Goal: Task Accomplishment & Management: Complete application form

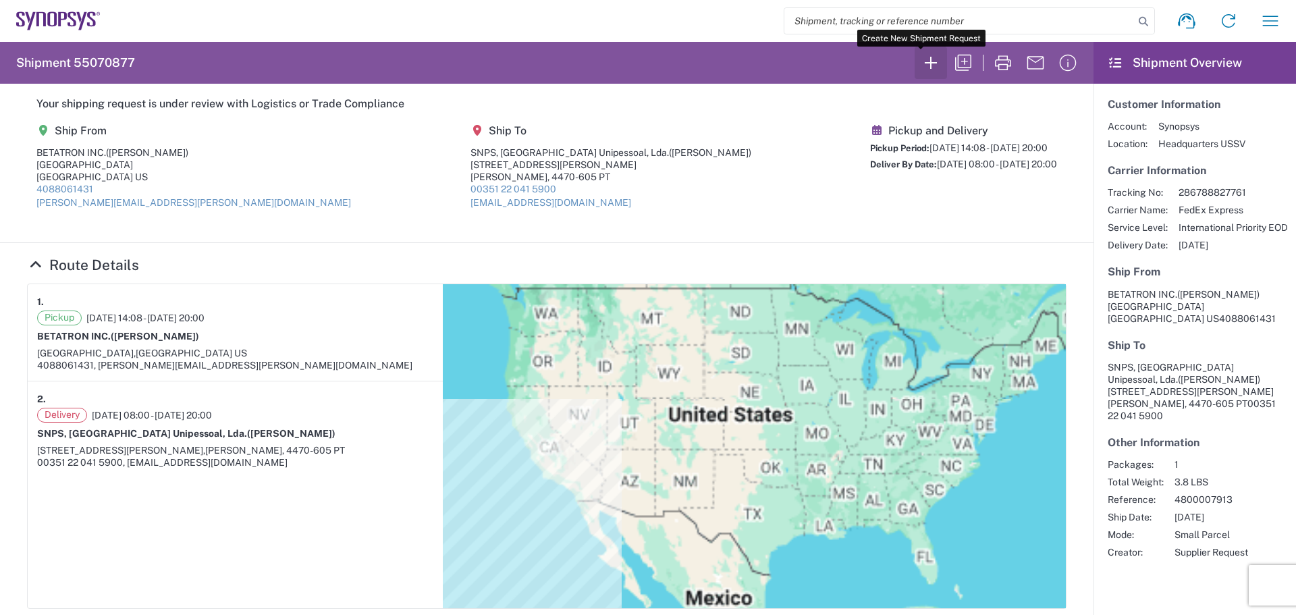
click at [921, 62] on icon "button" at bounding box center [931, 63] width 22 height 22
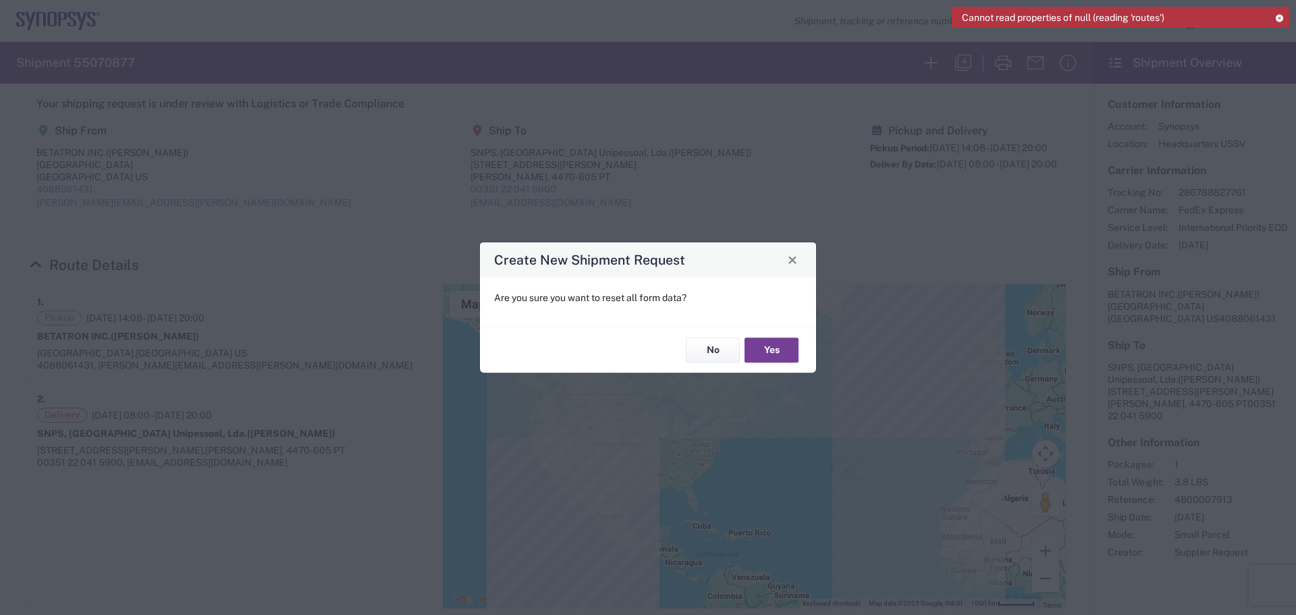
click at [776, 352] on button "Yes" at bounding box center [772, 350] width 54 height 25
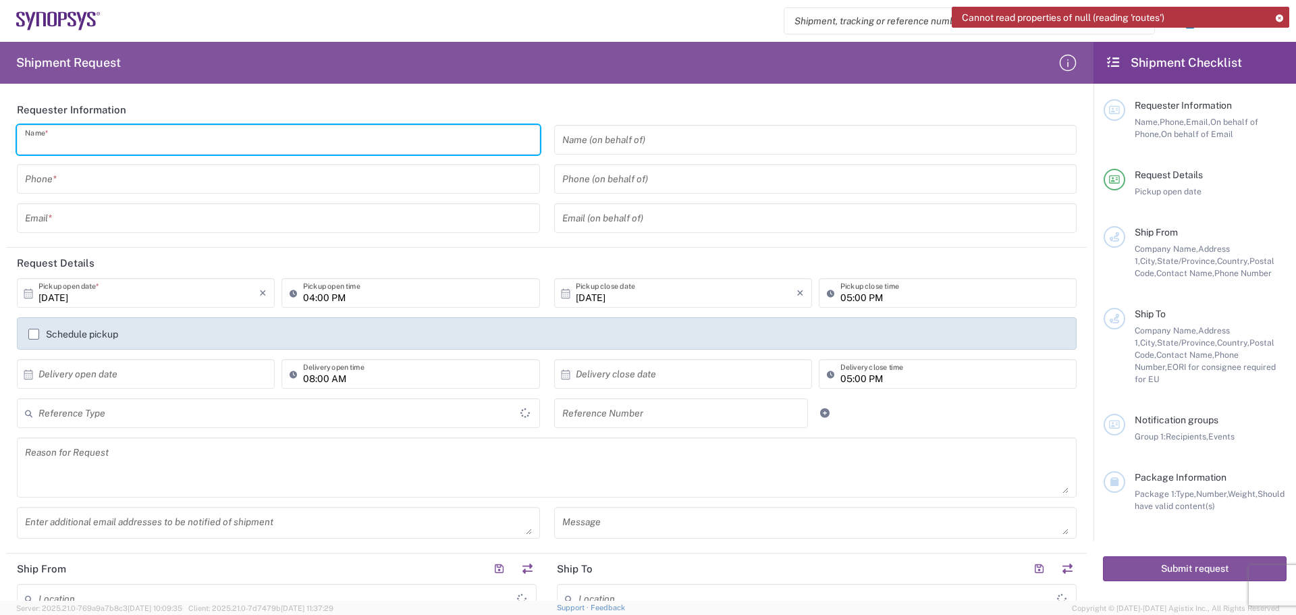
click at [74, 138] on input "text" at bounding box center [278, 140] width 507 height 24
type input "[PERSON_NAME]"
type input "4088061431"
type input "[PERSON_NAME][EMAIL_ADDRESS][PERSON_NAME][DOMAIN_NAME]"
type input "[GEOGRAPHIC_DATA]"
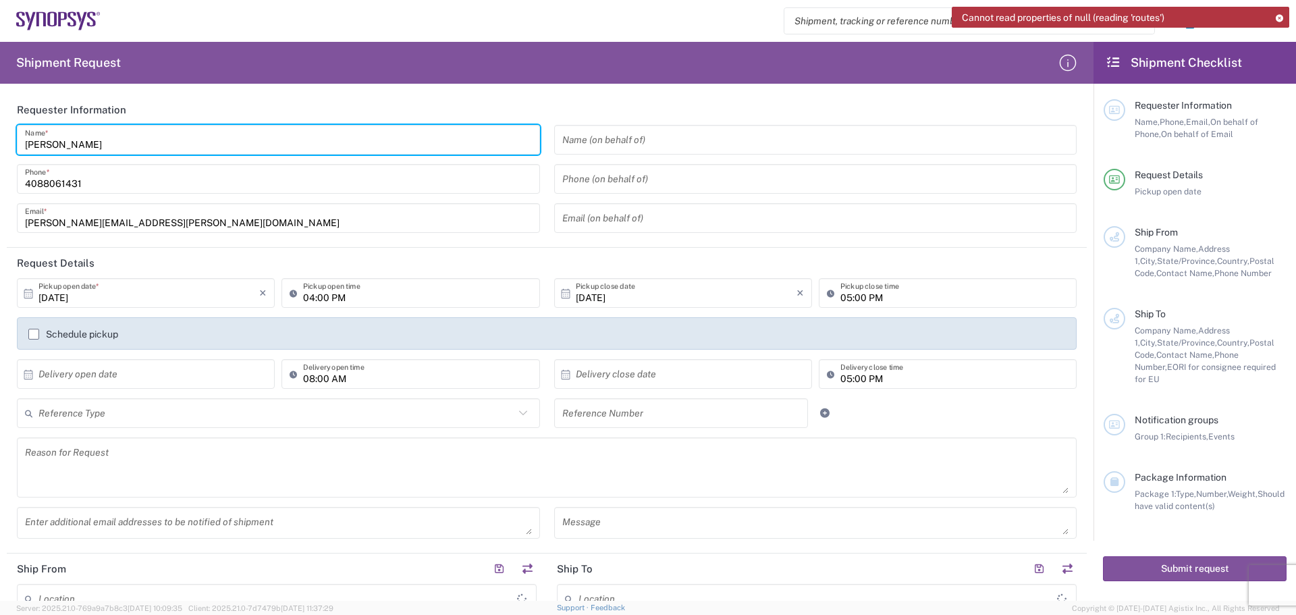
type input "[GEOGRAPHIC_DATA]"
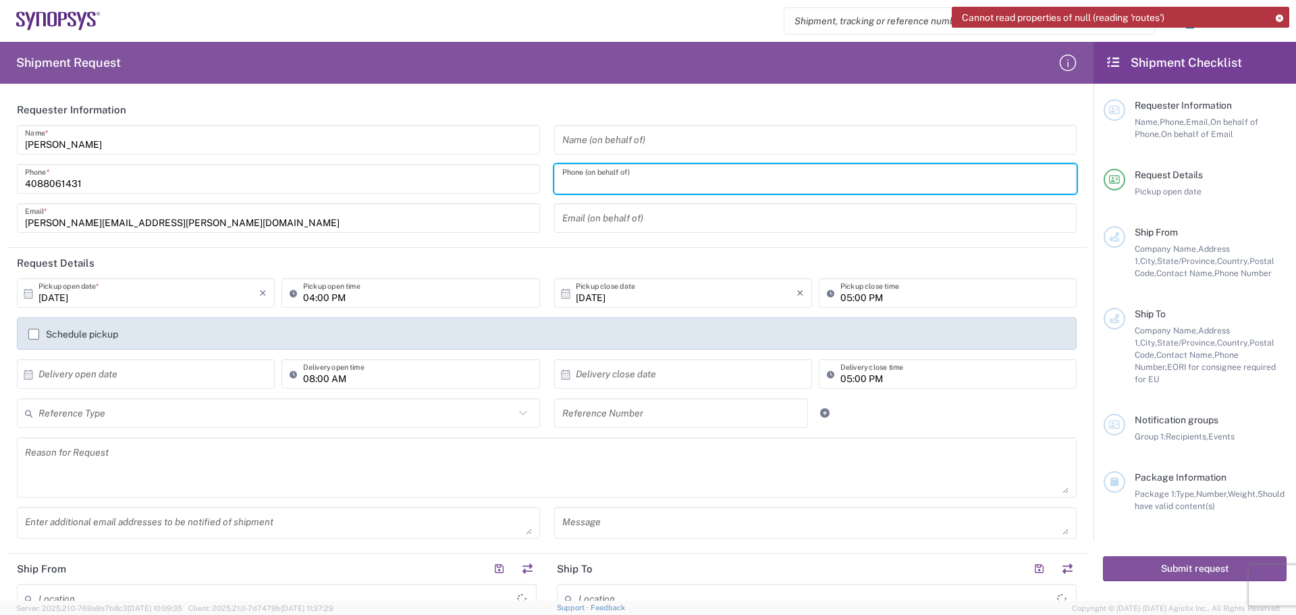
click at [576, 180] on input "tel" at bounding box center [815, 179] width 507 height 24
type input "4088061431"
click at [101, 379] on input "text" at bounding box center [148, 374] width 221 height 24
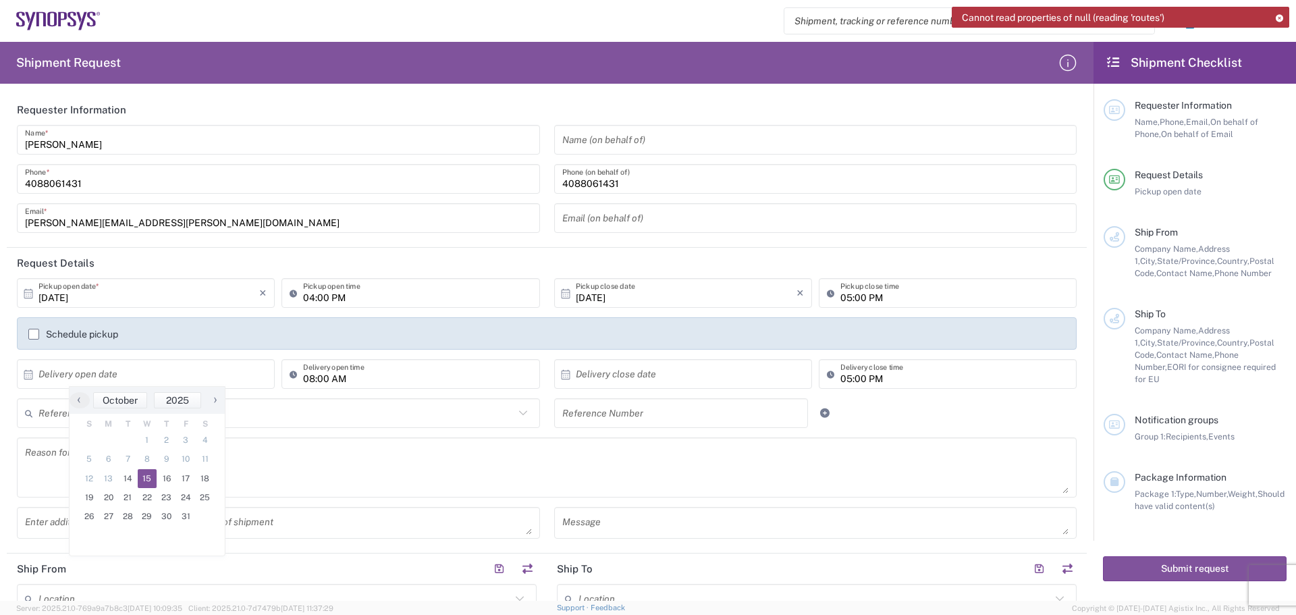
click at [149, 479] on span "15" at bounding box center [148, 478] width 20 height 19
type input "[DATE]"
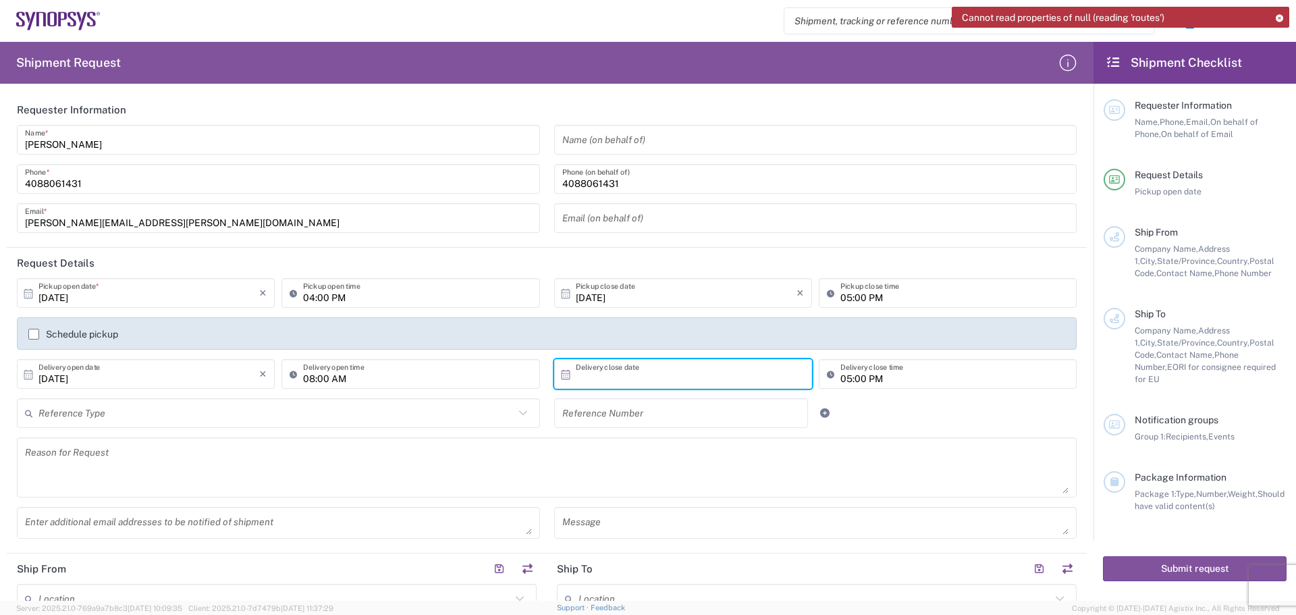
click at [580, 375] on input "text" at bounding box center [686, 374] width 221 height 24
click at [680, 479] on span "15" at bounding box center [680, 478] width 20 height 19
type input "[DATE]"
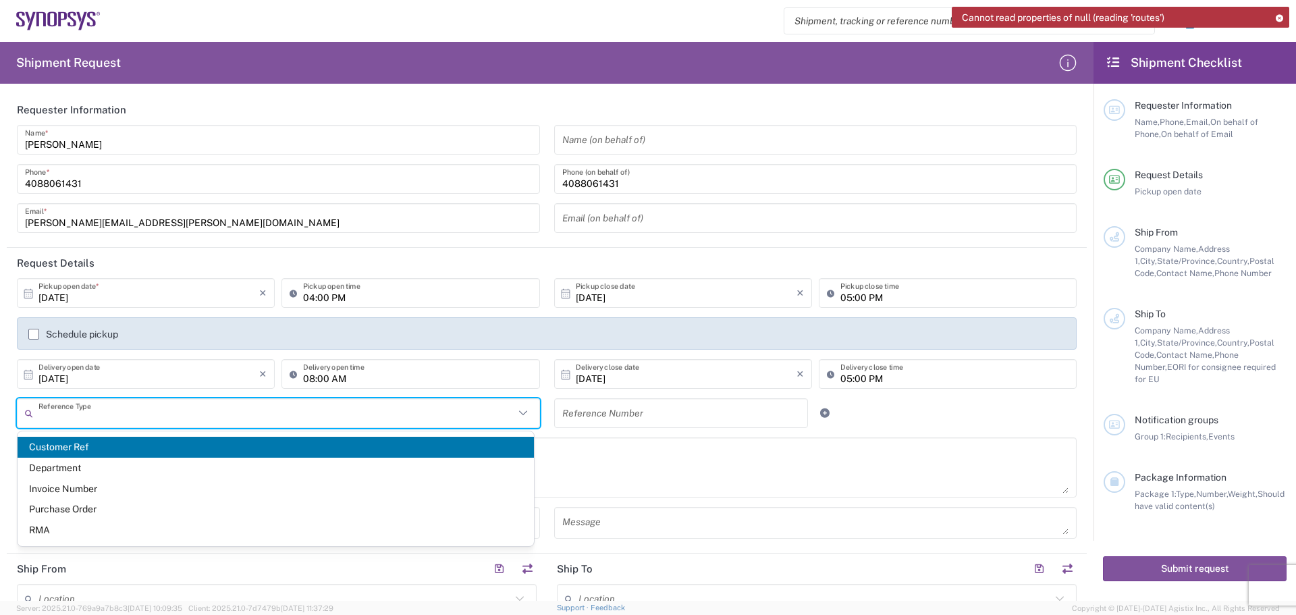
click at [99, 416] on input "text" at bounding box center [276, 414] width 476 height 24
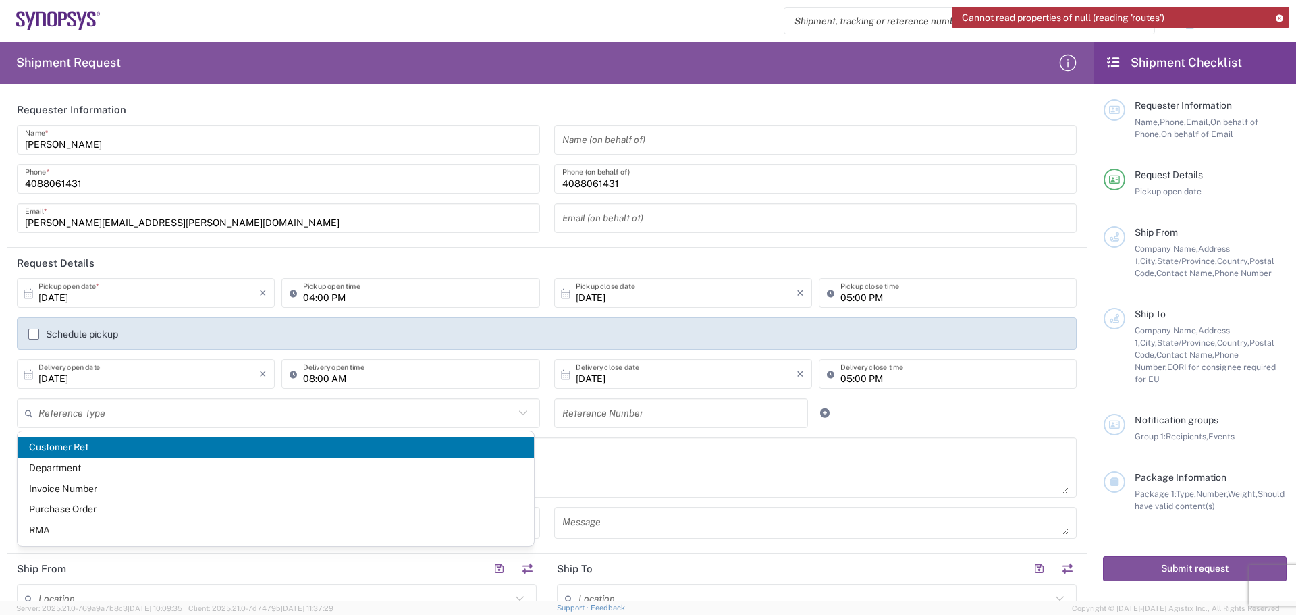
click at [123, 452] on span "Customer Ref" at bounding box center [276, 447] width 516 height 21
type input "Customer Ref"
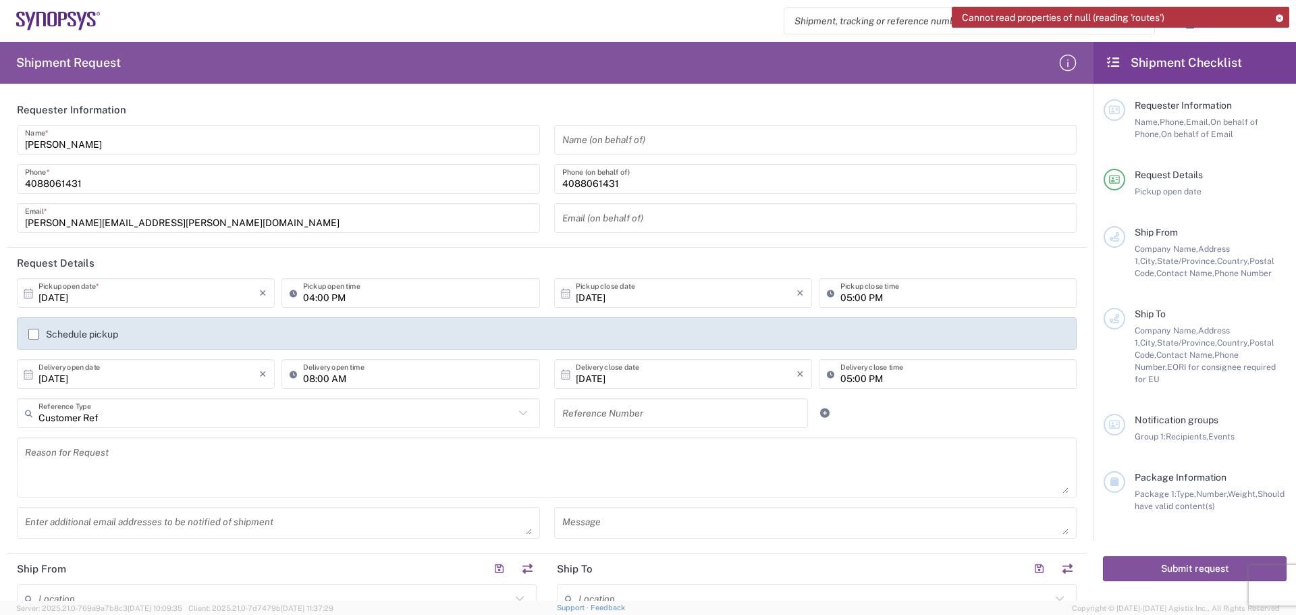
click at [566, 415] on input "text" at bounding box center [681, 414] width 238 height 24
type input "e"
type input "E128MP revB"
click at [36, 453] on textarea at bounding box center [547, 467] width 1044 height 52
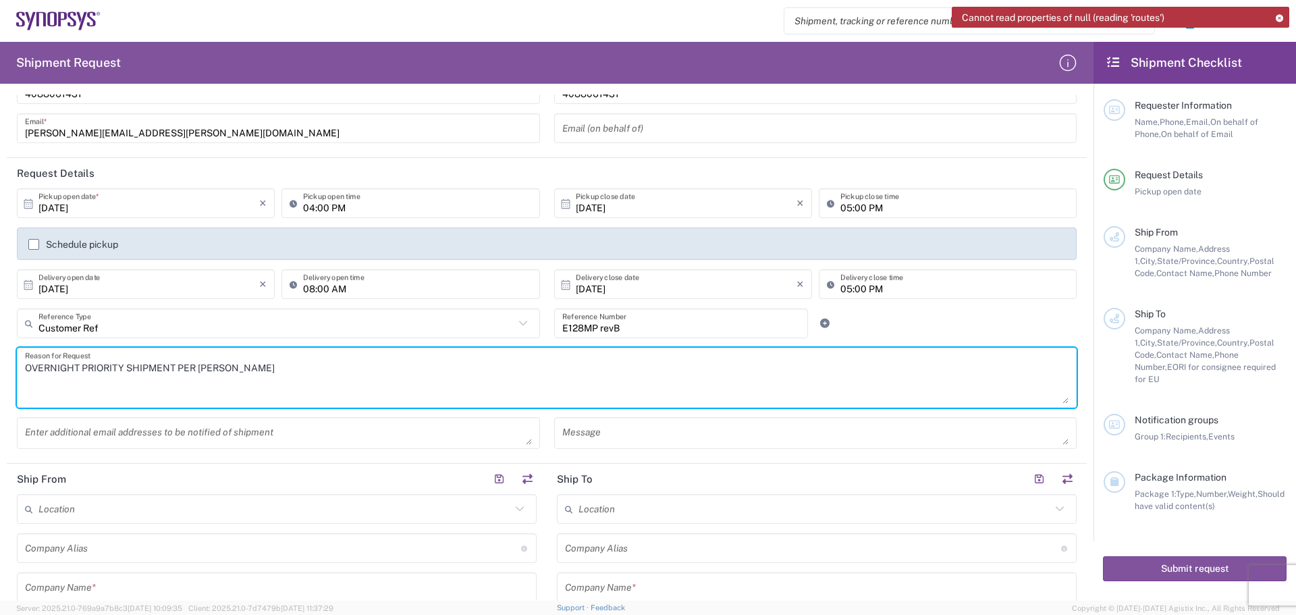
scroll to position [338, 0]
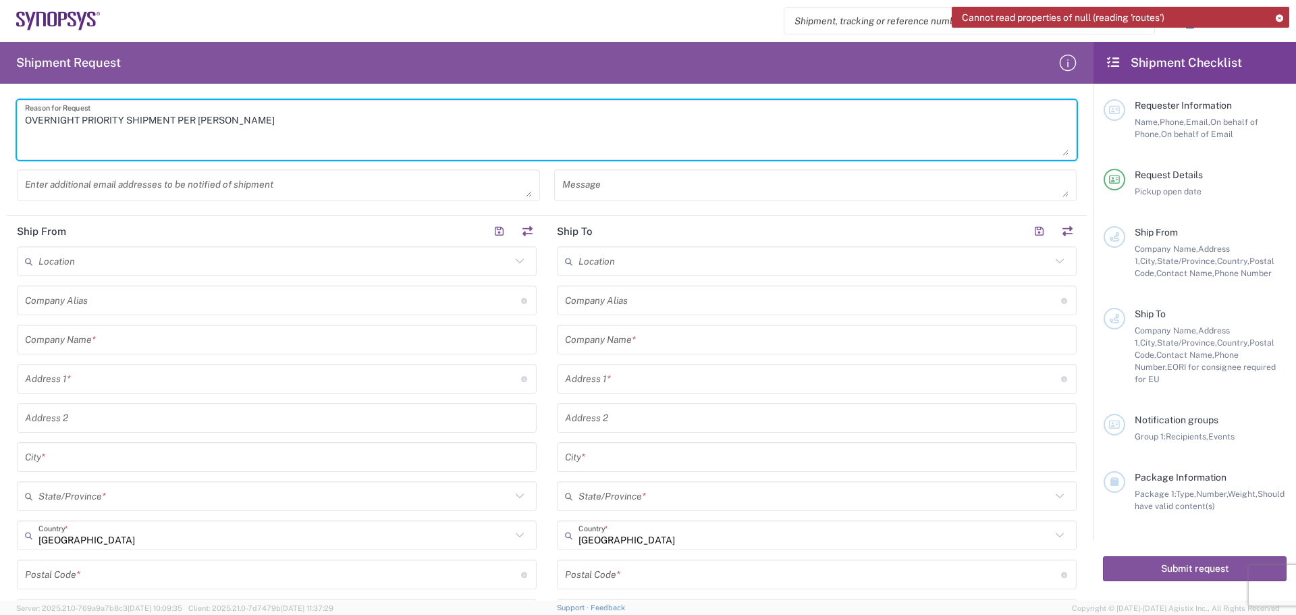
type textarea "OVERNIGHT PRIORITY SHIPMENT PER [PERSON_NAME]"
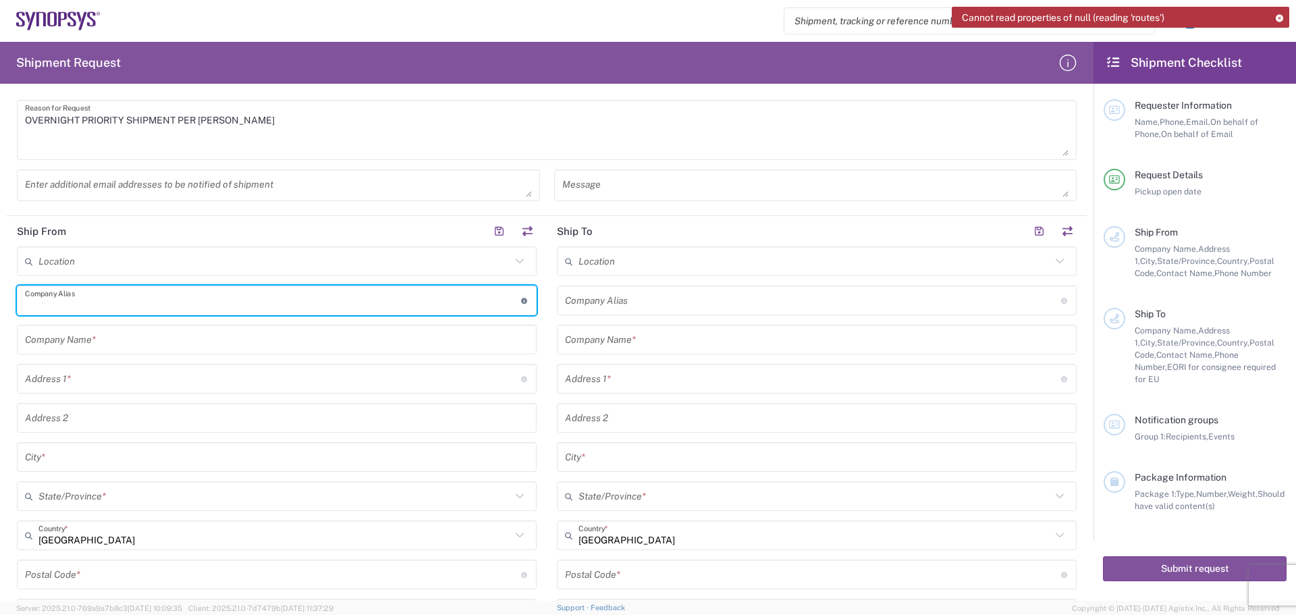
click at [70, 297] on input "text" at bounding box center [273, 301] width 496 height 24
type input "Betatron Inc."
type input "[PERSON_NAME][EMAIL_ADDRESS][PERSON_NAME][DOMAIN_NAME]"
type input "Betatron Inc."
type input "[STREET_ADDRESS]"
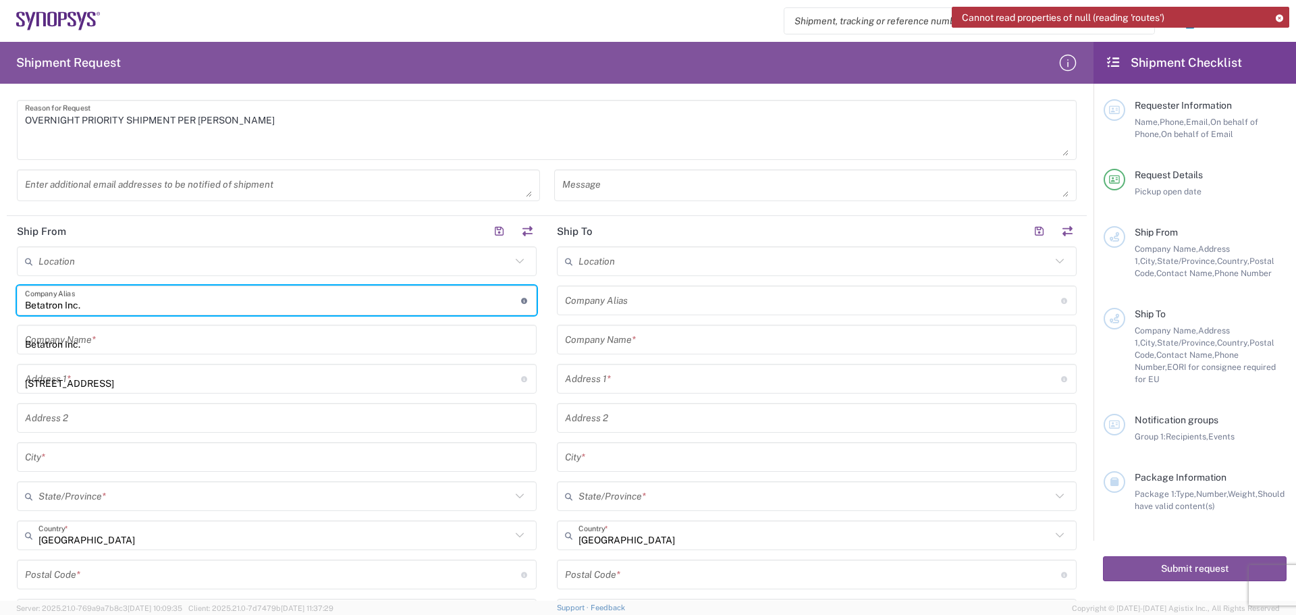
type input "[GEOGRAPHIC_DATA][PERSON_NAME]"
type input "[US_STATE]"
type input "[GEOGRAPHIC_DATA]"
type input "95131"
type input "[PERSON_NAME]"
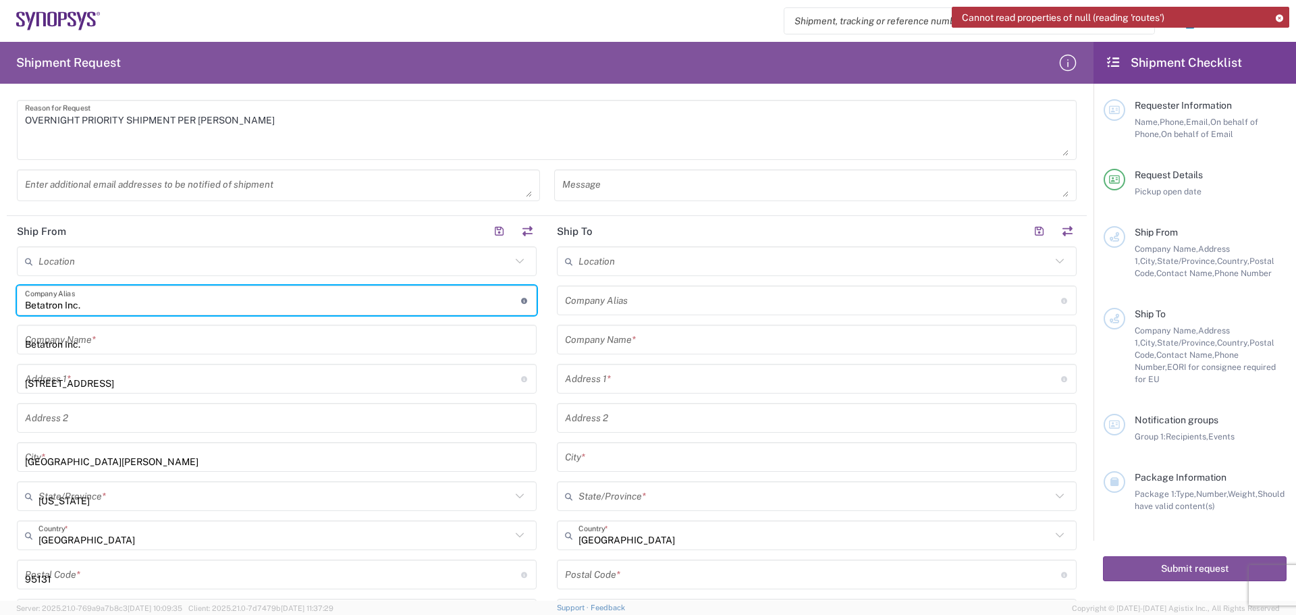
type input "4088061431"
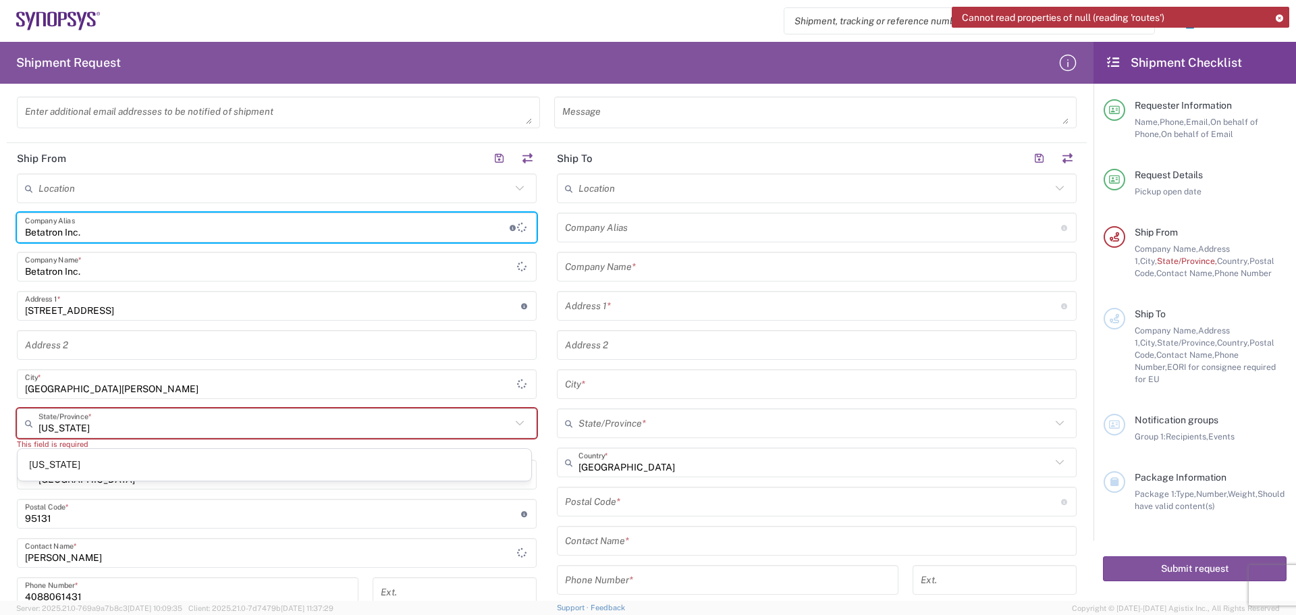
scroll to position [540, 0]
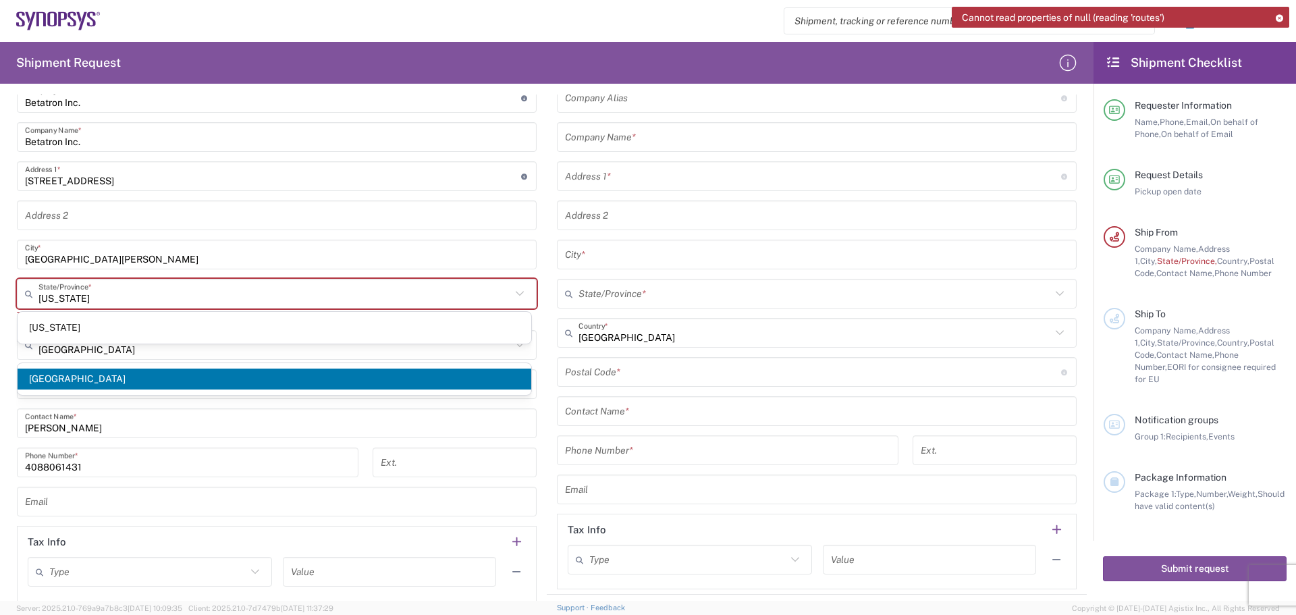
click at [148, 329] on span "[US_STATE]" at bounding box center [275, 327] width 514 height 21
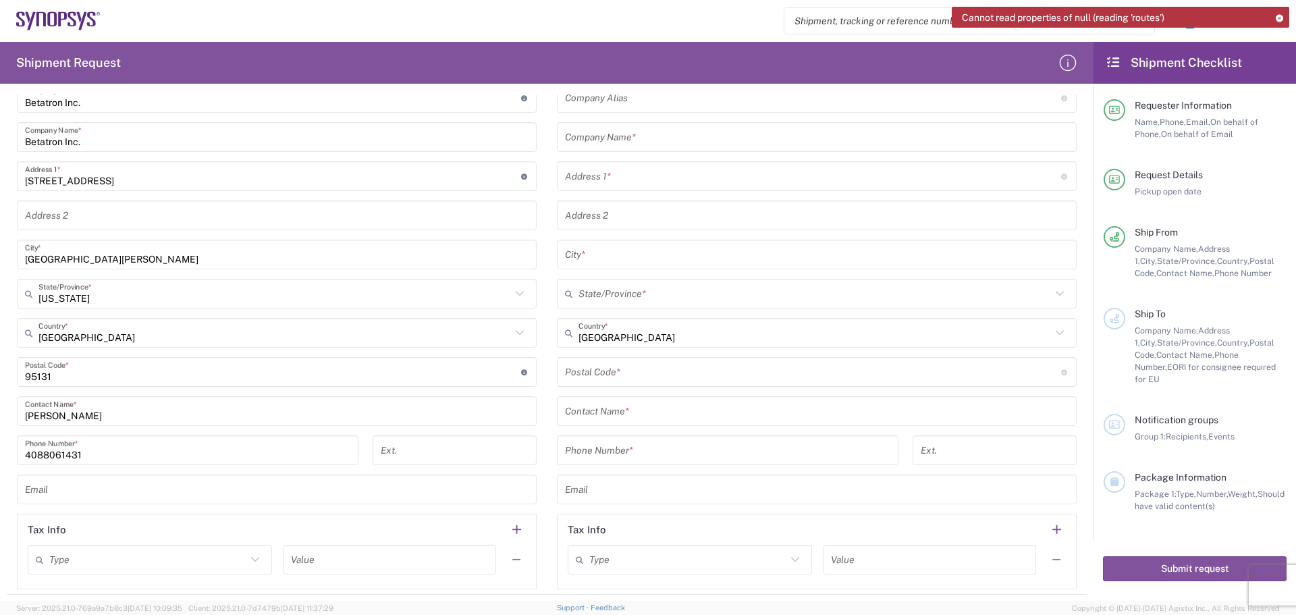
scroll to position [743, 0]
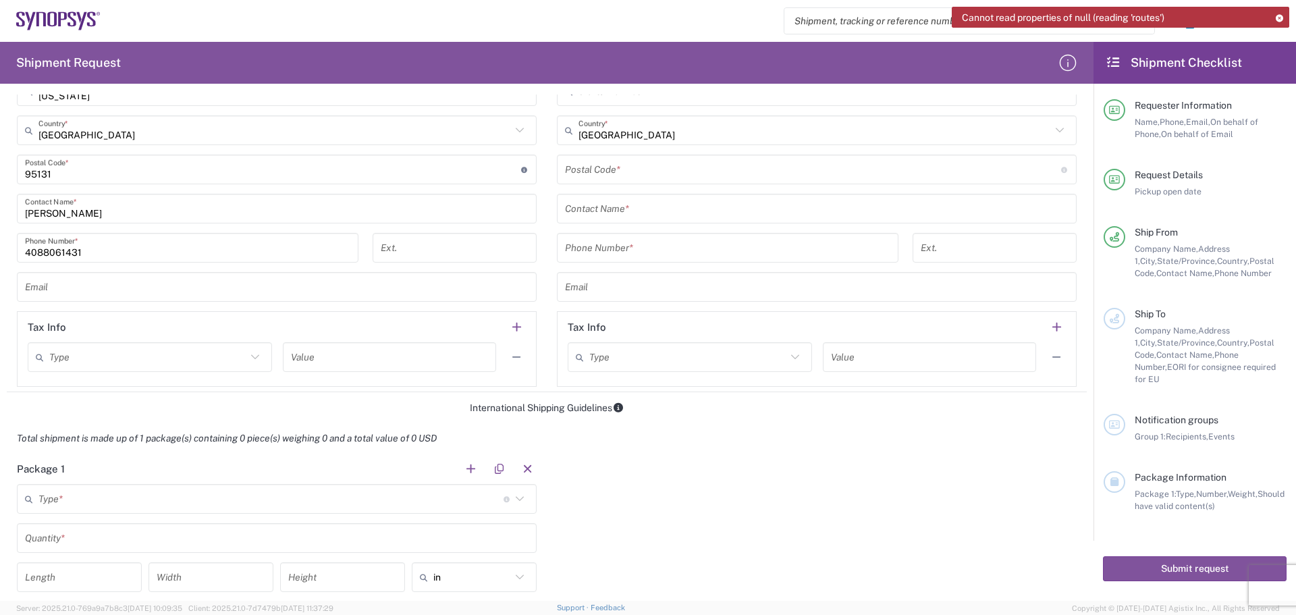
click at [55, 289] on input "text" at bounding box center [277, 287] width 504 height 24
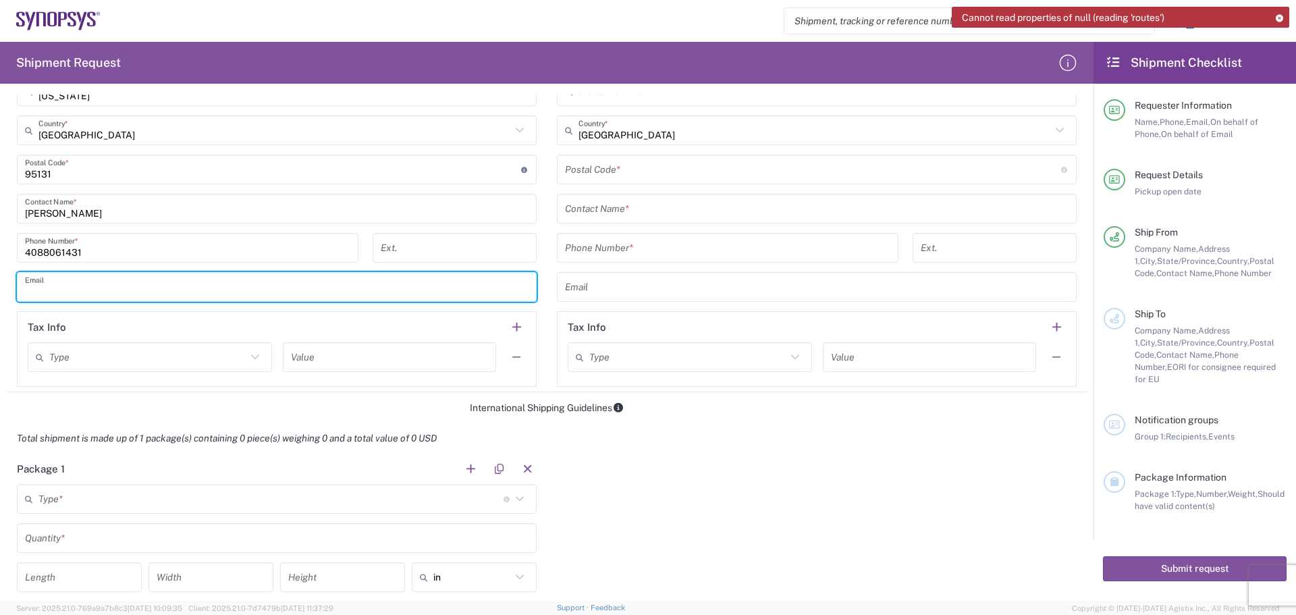
type input "[PERSON_NAME][EMAIL_ADDRESS][PERSON_NAME][DOMAIN_NAME]"
type input "Betatron Inc."
type input "[STREET_ADDRESS]"
type input "[GEOGRAPHIC_DATA][PERSON_NAME]"
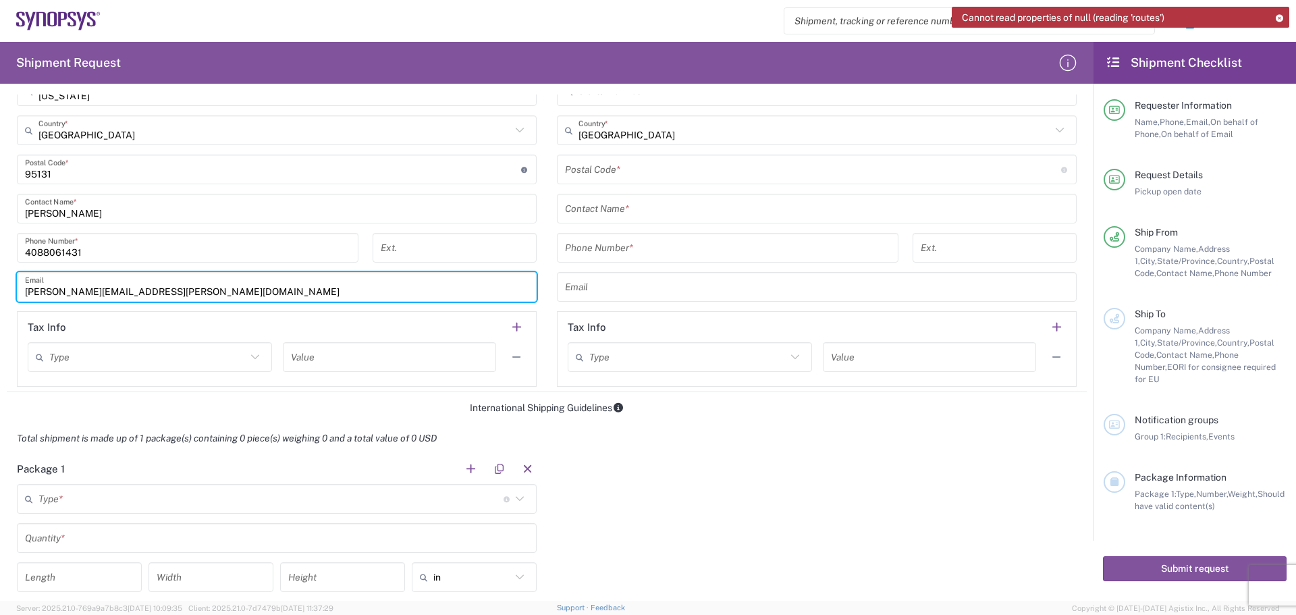
type input "[US_STATE]"
type input "[GEOGRAPHIC_DATA]"
type input "95131"
type input "[PERSON_NAME]"
type input "4088061431"
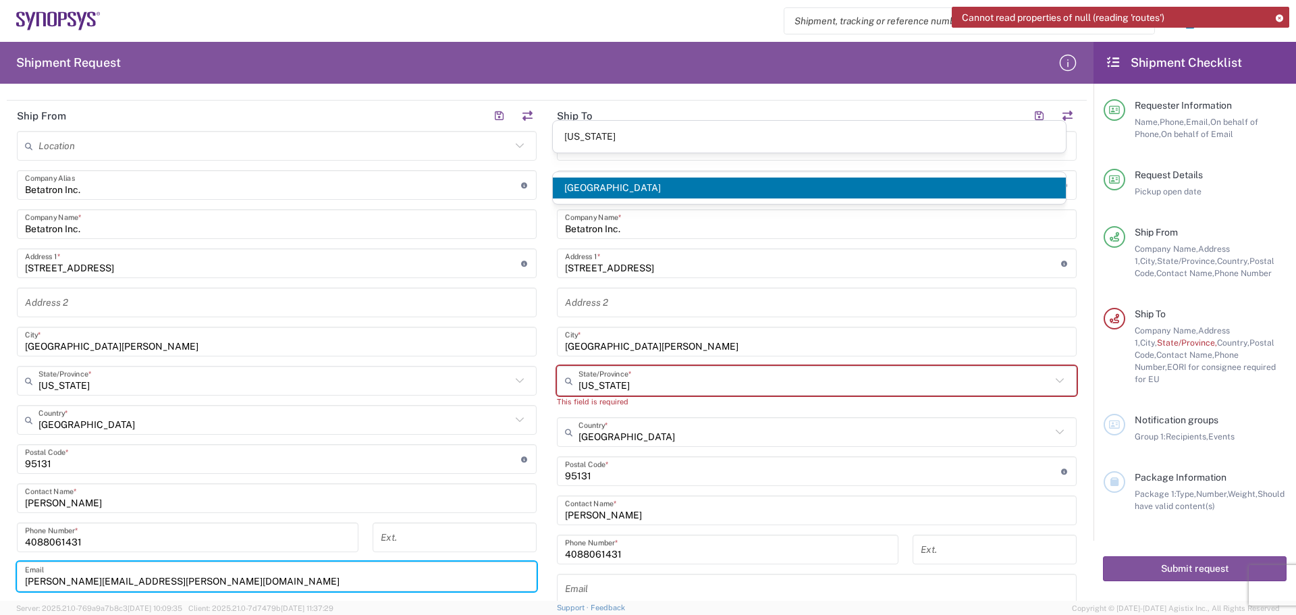
scroll to position [203, 0]
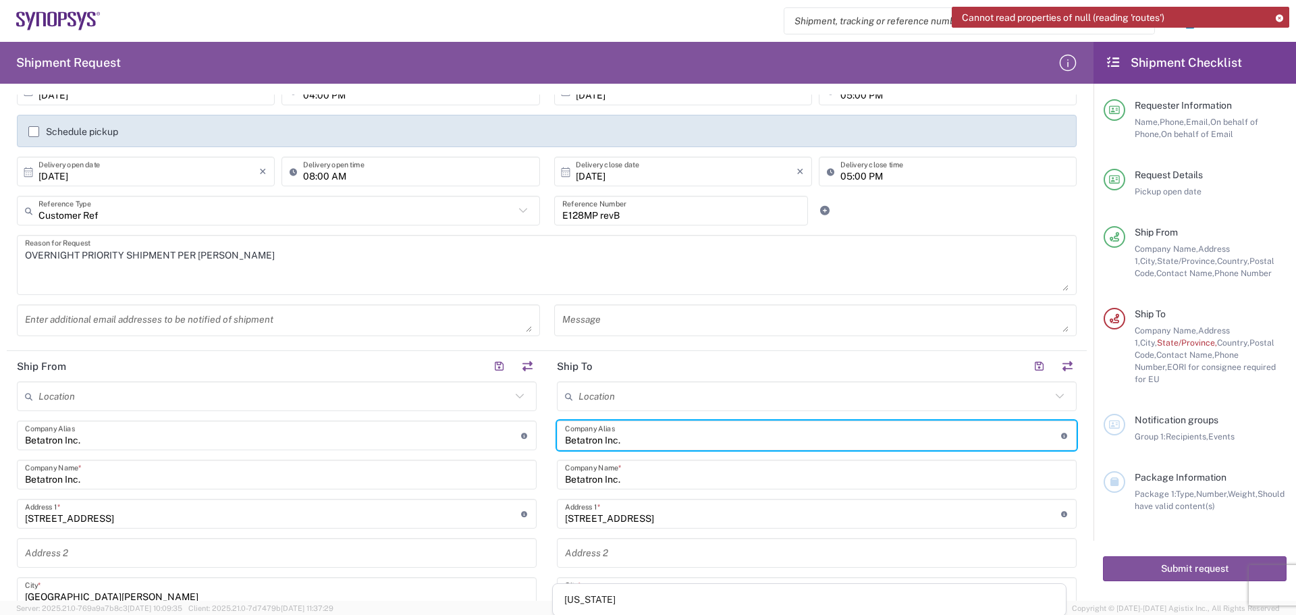
click at [597, 439] on input "Betatron Inc." at bounding box center [813, 436] width 496 height 24
drag, startPoint x: 639, startPoint y: 441, endPoint x: 720, endPoint y: 433, distance: 81.5
click at [642, 441] on input "BetatronUS03 Inc." at bounding box center [813, 436] width 496 height 24
type input "B"
drag, startPoint x: 573, startPoint y: 393, endPoint x: 607, endPoint y: 396, distance: 33.9
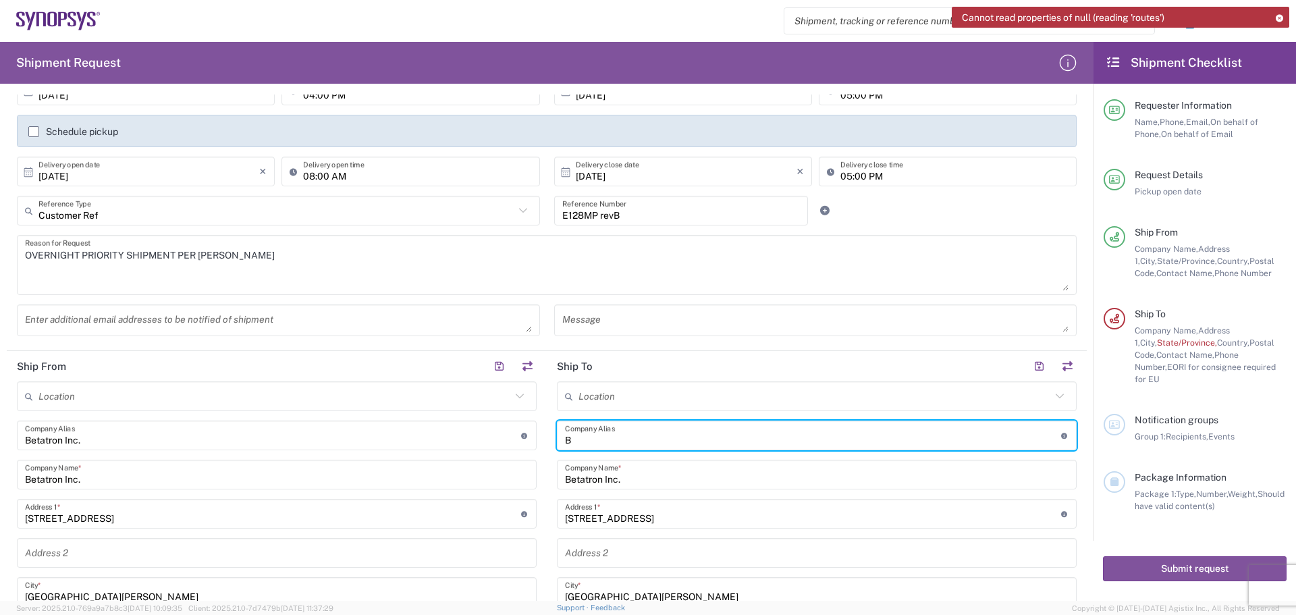
click at [578, 394] on input "text" at bounding box center [814, 397] width 473 height 24
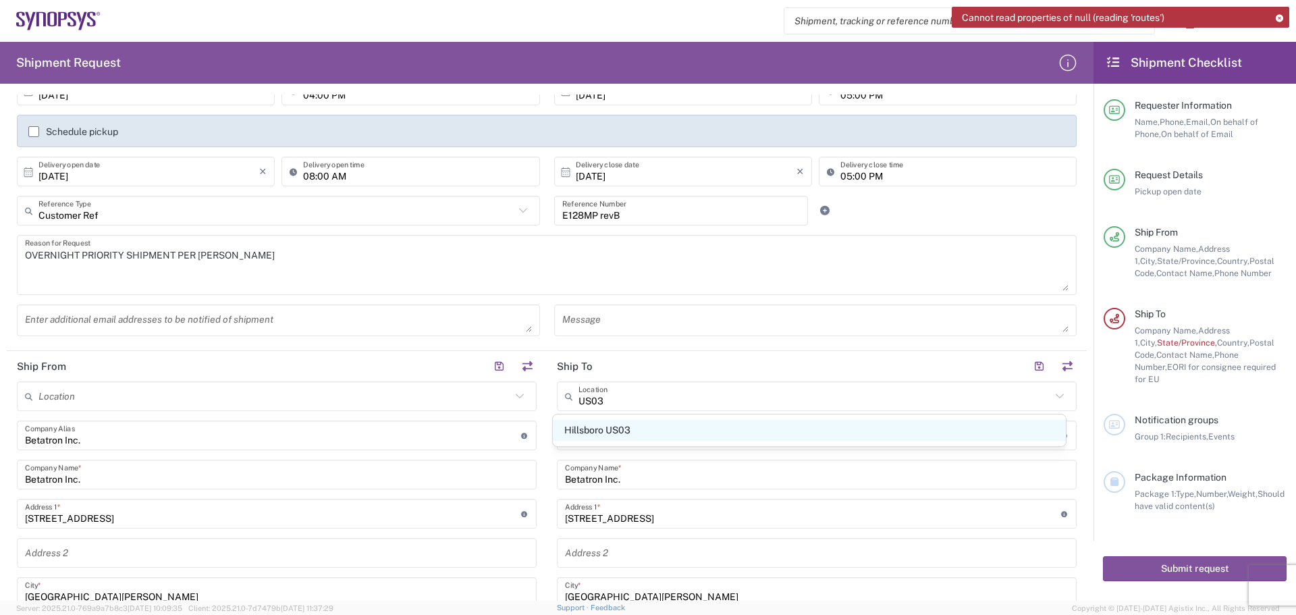
click at [604, 433] on span "Hillsboro US03" at bounding box center [810, 430] width 514 height 21
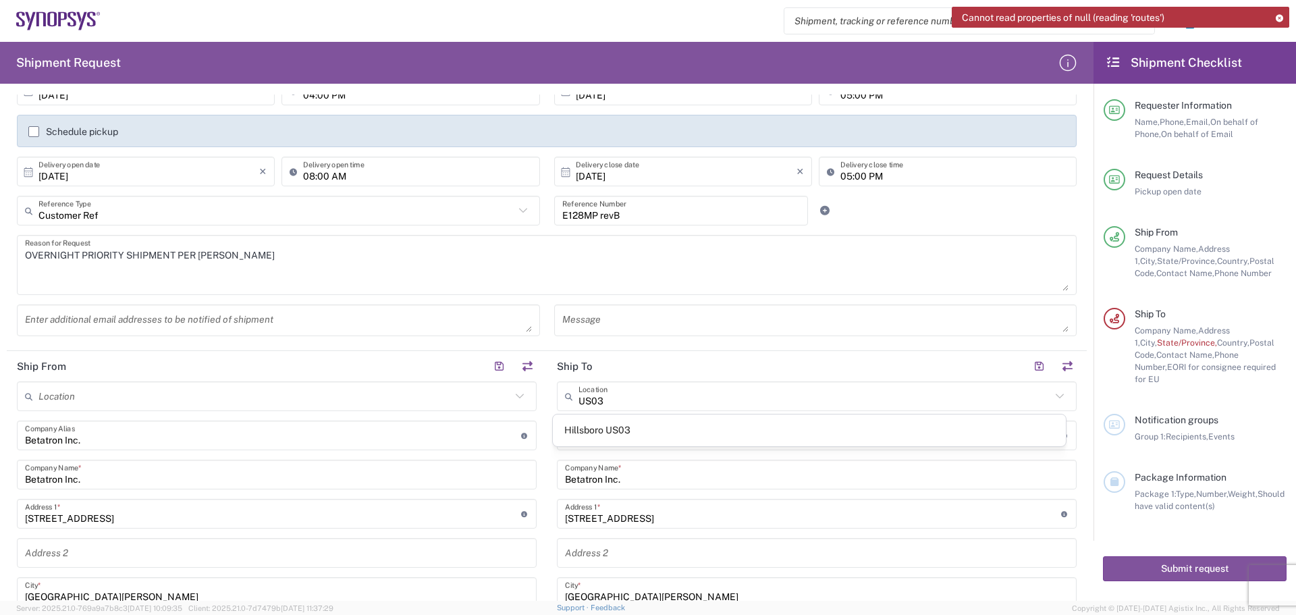
type input "Hillsboro US03"
type input "Synopsys Inc"
type input "[STREET_ADDRESS][PERSON_NAME]"
type input "Suite 400"
type input "Hillsboro"
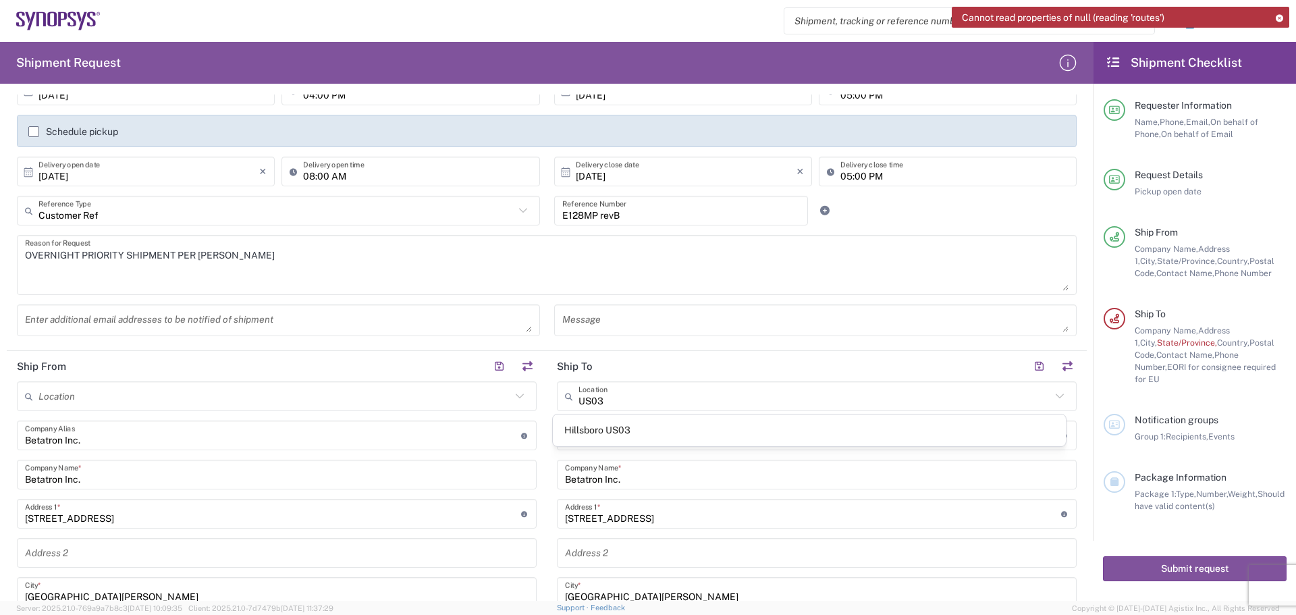
type input "[US_STATE]"
type input "97124"
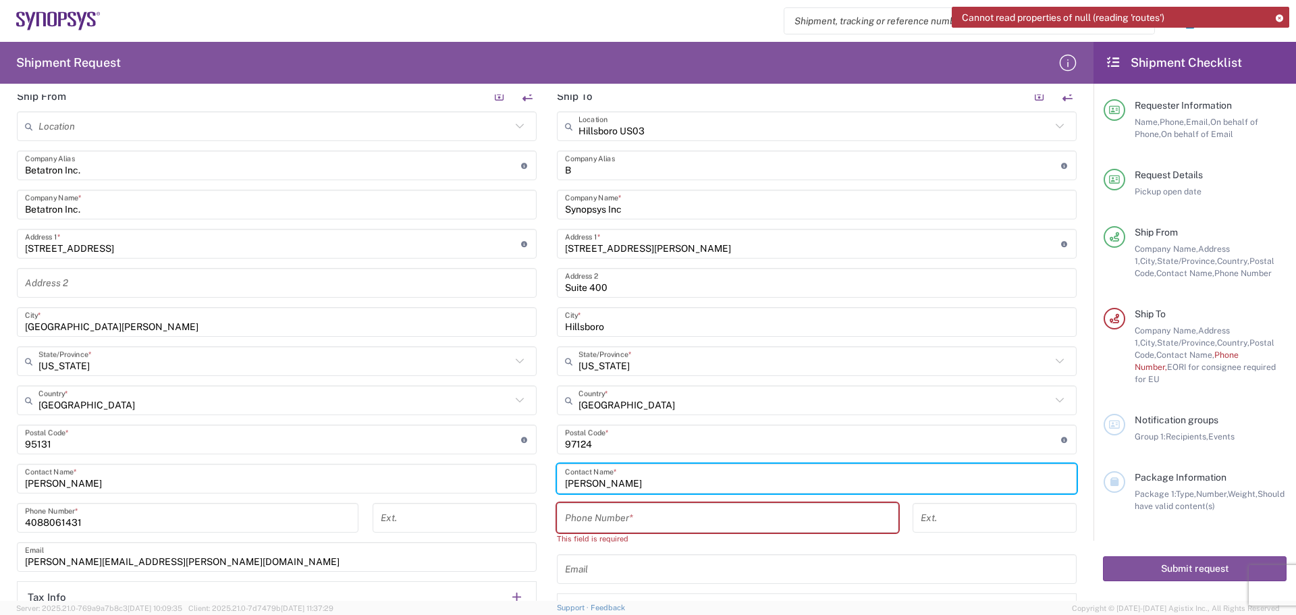
drag, startPoint x: 626, startPoint y: 473, endPoint x: 553, endPoint y: 481, distance: 73.4
click at [557, 482] on div "[PERSON_NAME] Contact Name *" at bounding box center [817, 479] width 520 height 30
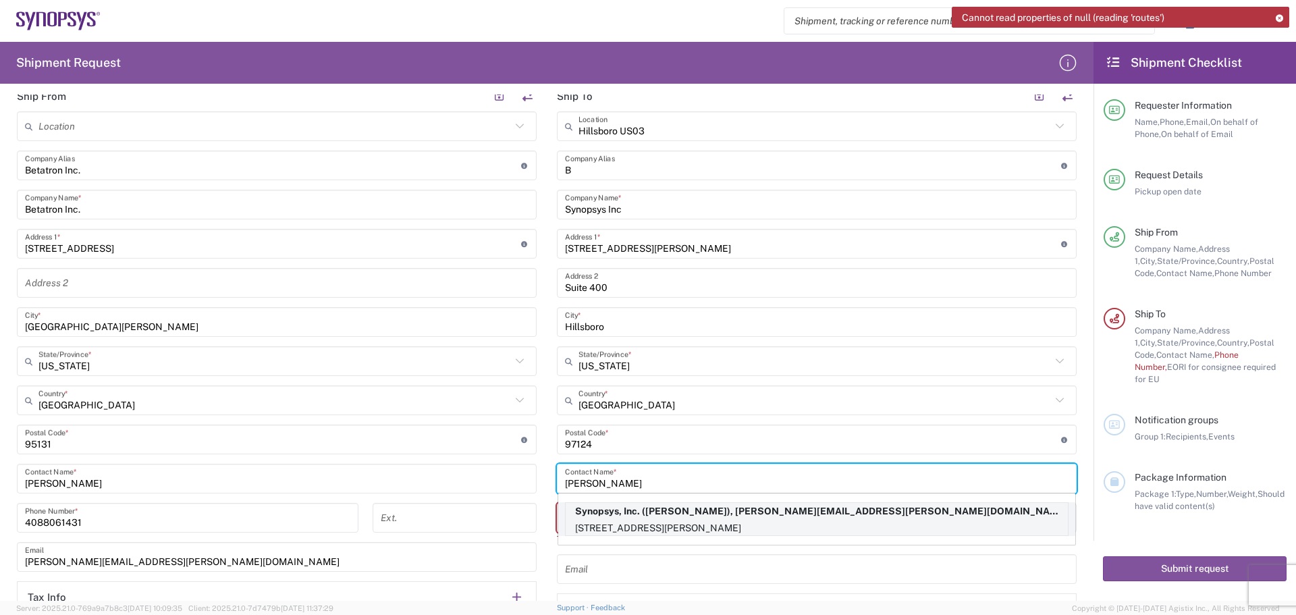
type input "[PERSON_NAME]"
click at [730, 510] on p "Synopsys, Inc. ([PERSON_NAME]), [PERSON_NAME][EMAIL_ADDRESS][PERSON_NAME][DOMAI…" at bounding box center [817, 511] width 502 height 17
type input "Synopsys Hillsboro"
type input "Synopsys, Inc."
type input "[STREET_ADDRESS][PERSON_NAME]"
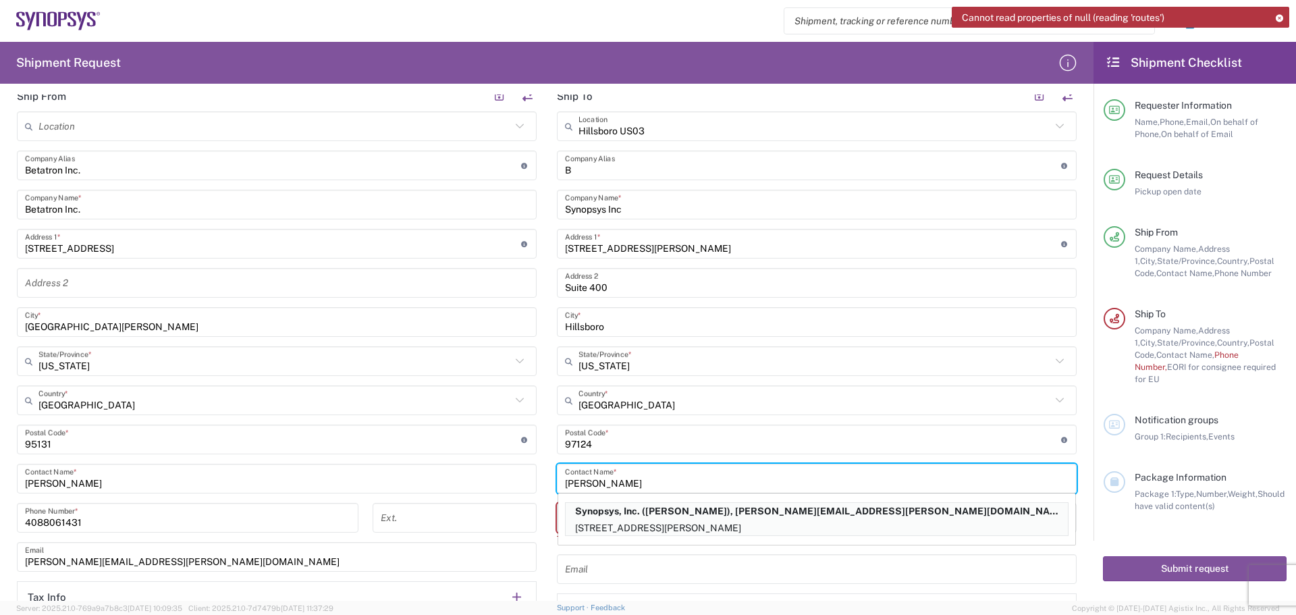
type input "[PERSON_NAME]"
type input "5038808195"
type input "[PERSON_NAME][EMAIL_ADDRESS][PERSON_NAME][DOMAIN_NAME]"
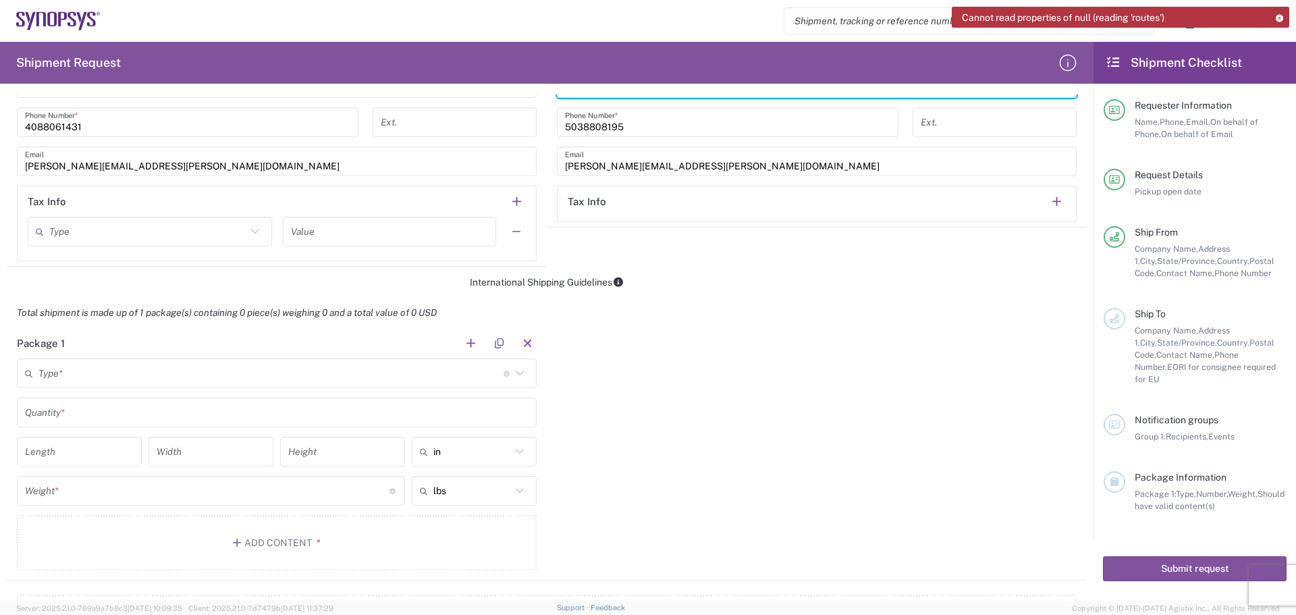
scroll to position [878, 0]
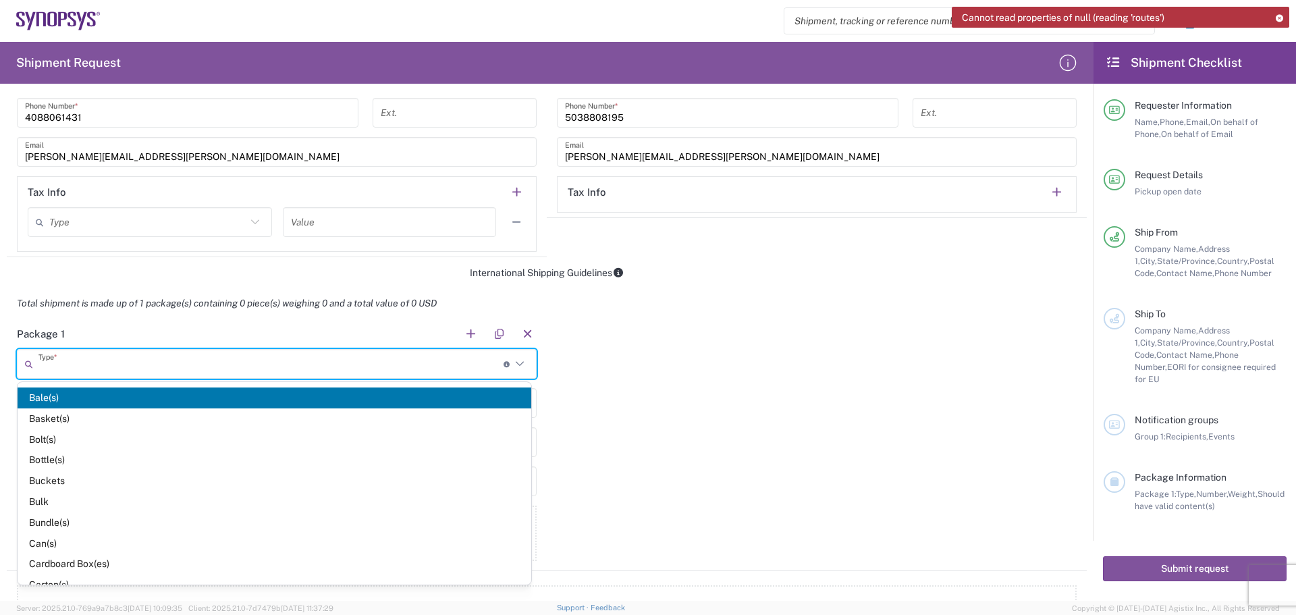
click at [63, 364] on input "text" at bounding box center [270, 364] width 465 height 24
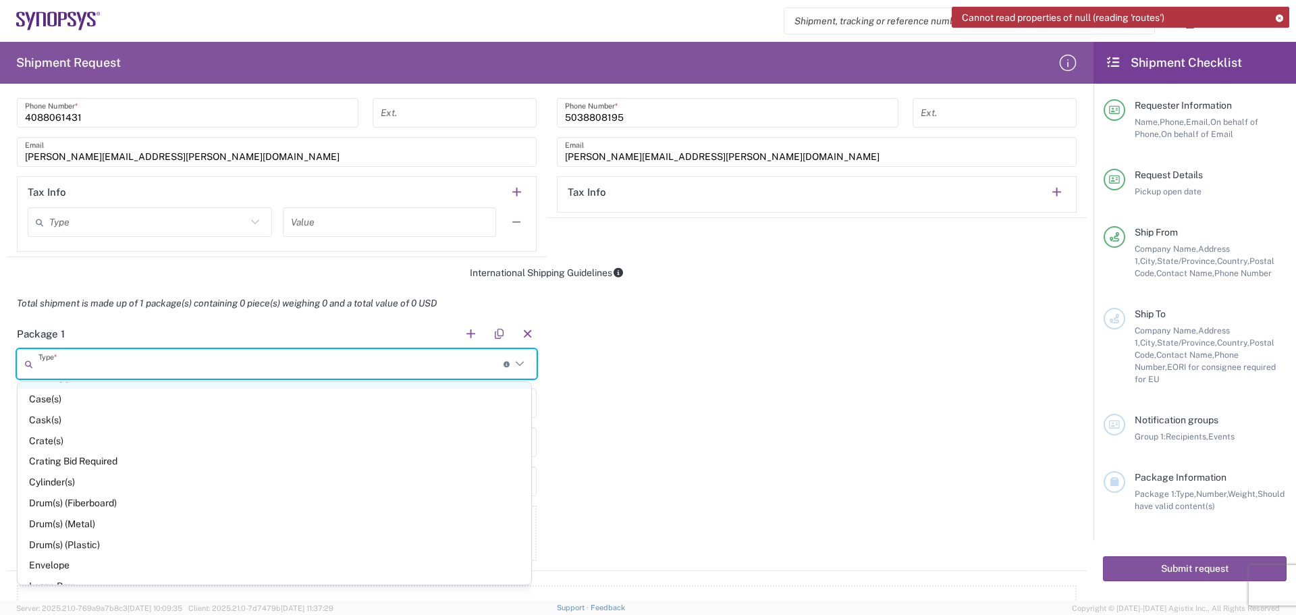
scroll to position [338, 0]
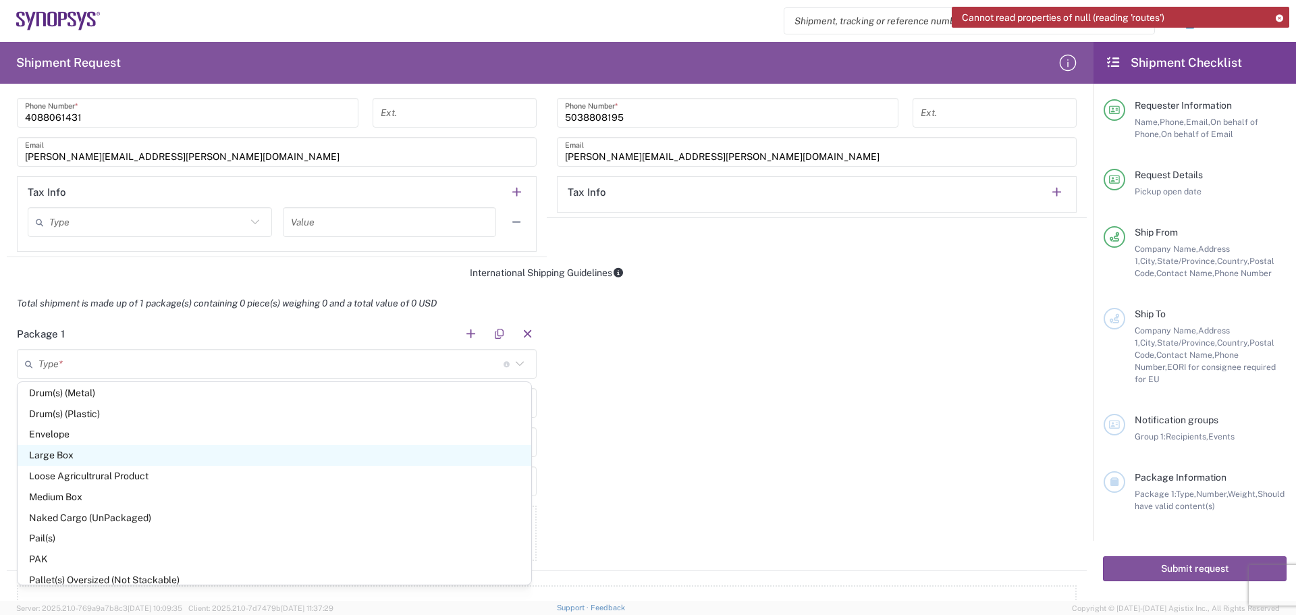
click at [93, 452] on span "Large Box" at bounding box center [275, 455] width 514 height 21
type input "Large Box"
type input "17.5"
type input "12.5"
type input "3"
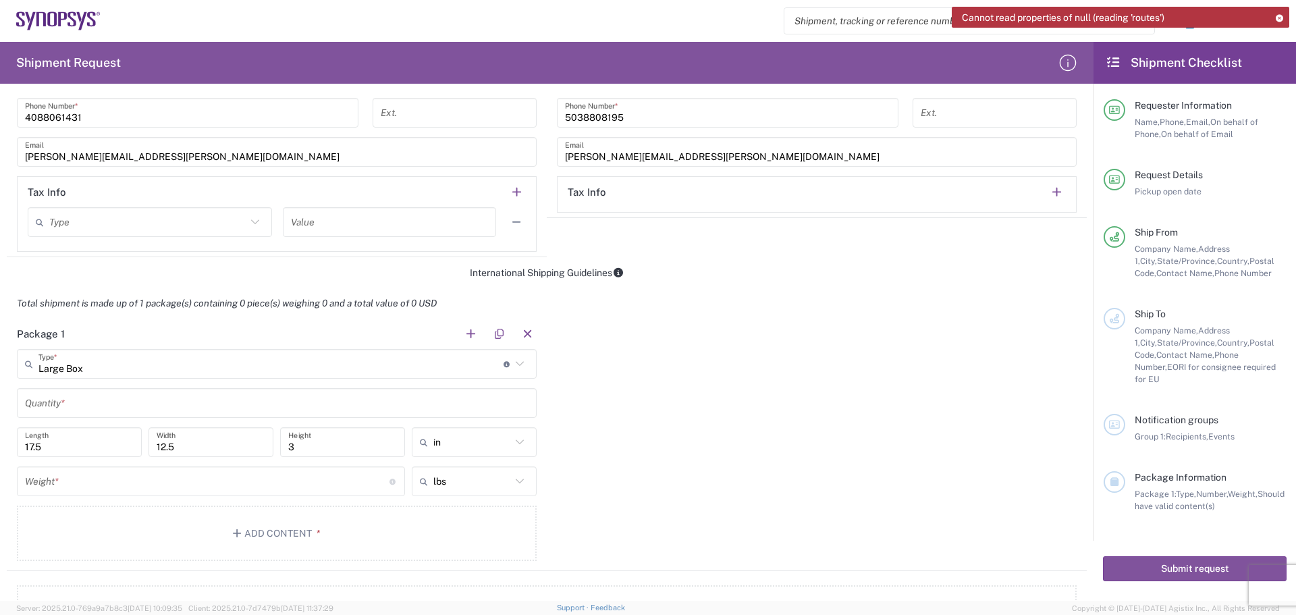
drag, startPoint x: 64, startPoint y: 402, endPoint x: 70, endPoint y: 409, distance: 9.2
click at [70, 409] on input "text" at bounding box center [277, 404] width 504 height 24
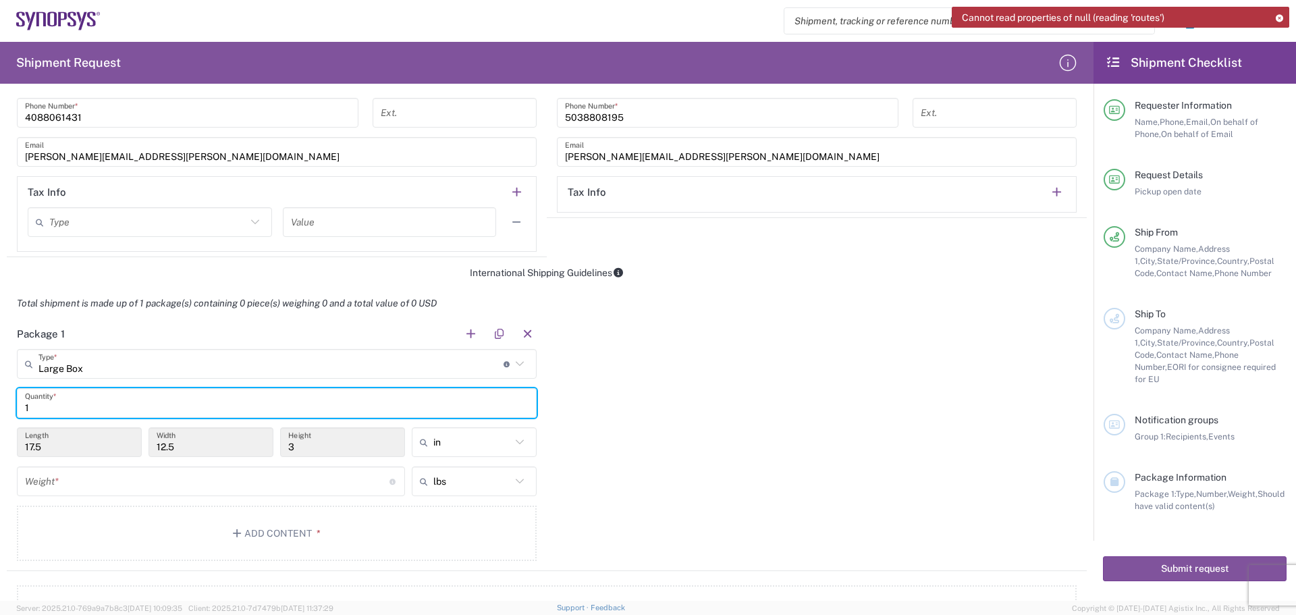
type input "1"
click at [61, 483] on input "number" at bounding box center [207, 482] width 365 height 24
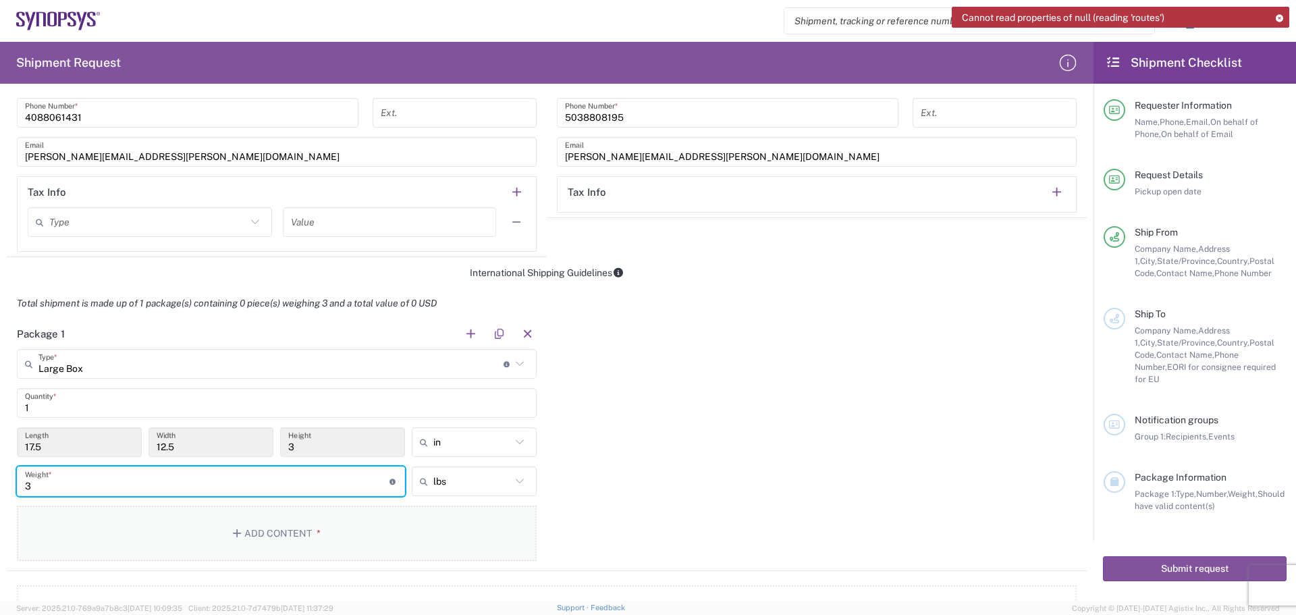
type input "3"
click at [272, 533] on button "Add Content *" at bounding box center [277, 533] width 520 height 55
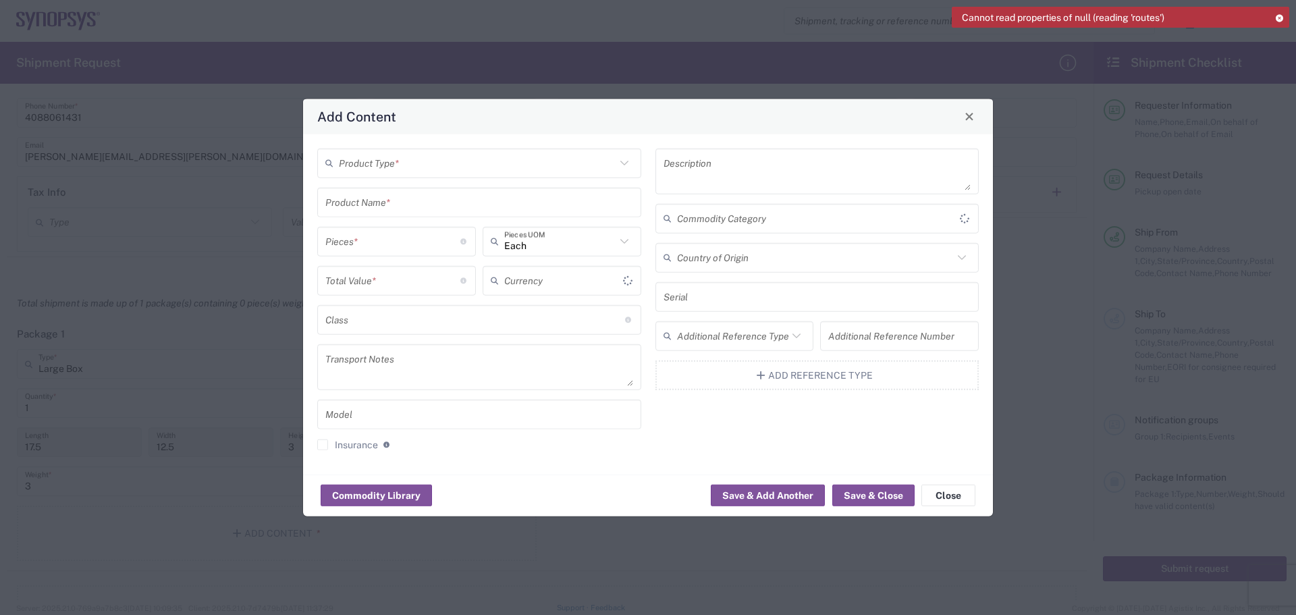
type input "US Dollar"
click at [410, 165] on input "text" at bounding box center [477, 163] width 277 height 24
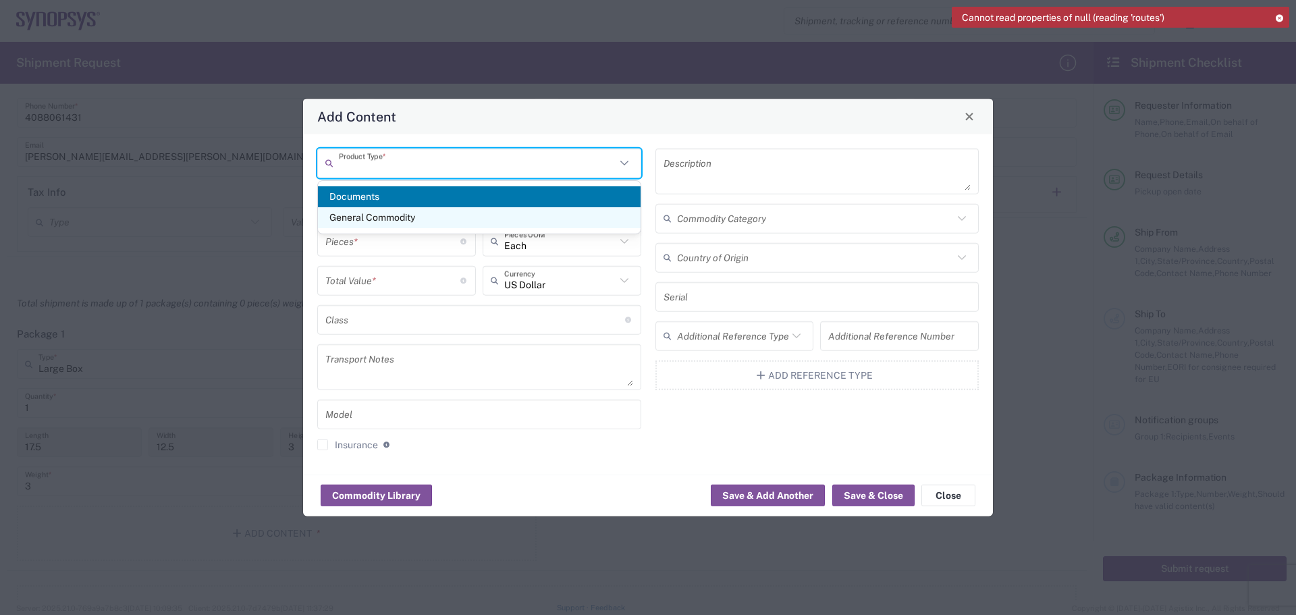
click at [486, 216] on span "General Commodity" at bounding box center [479, 217] width 323 height 21
type input "General Commodity"
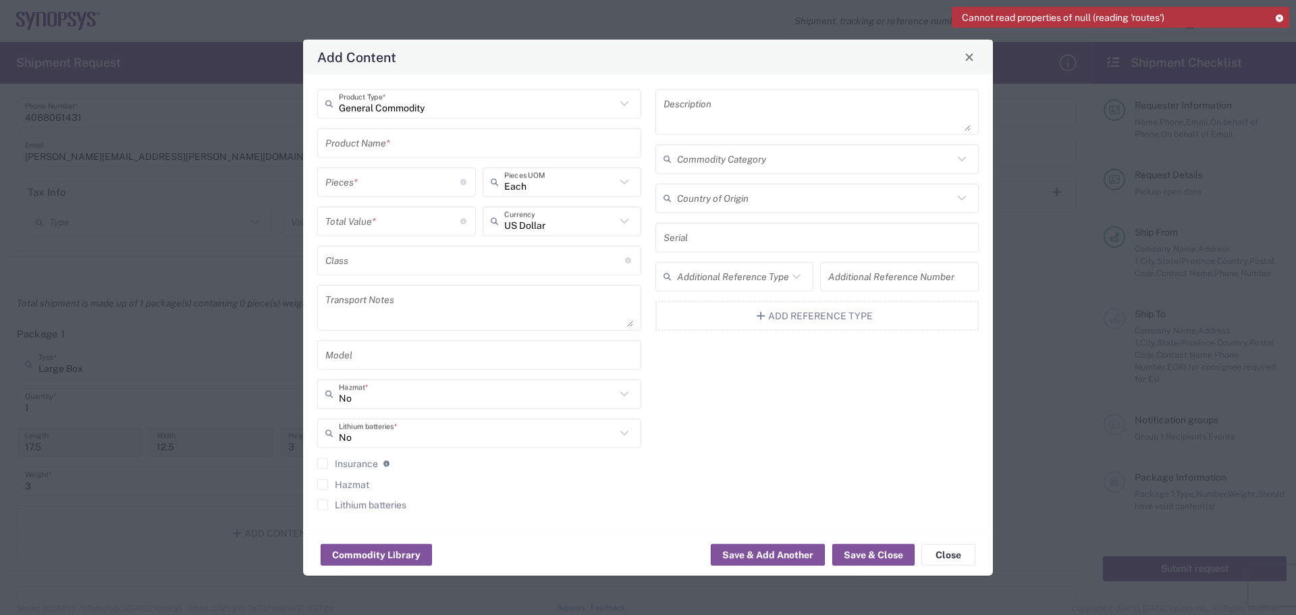
click at [346, 144] on input "text" at bounding box center [479, 143] width 308 height 24
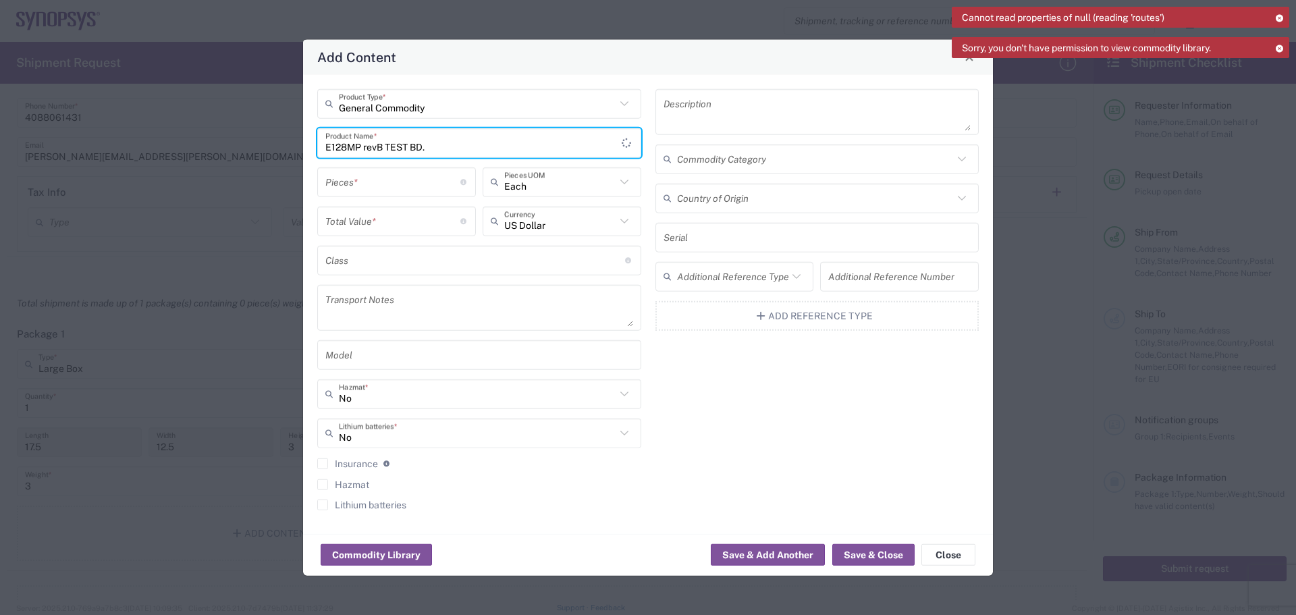
type input "E128MP revB TEST BD."
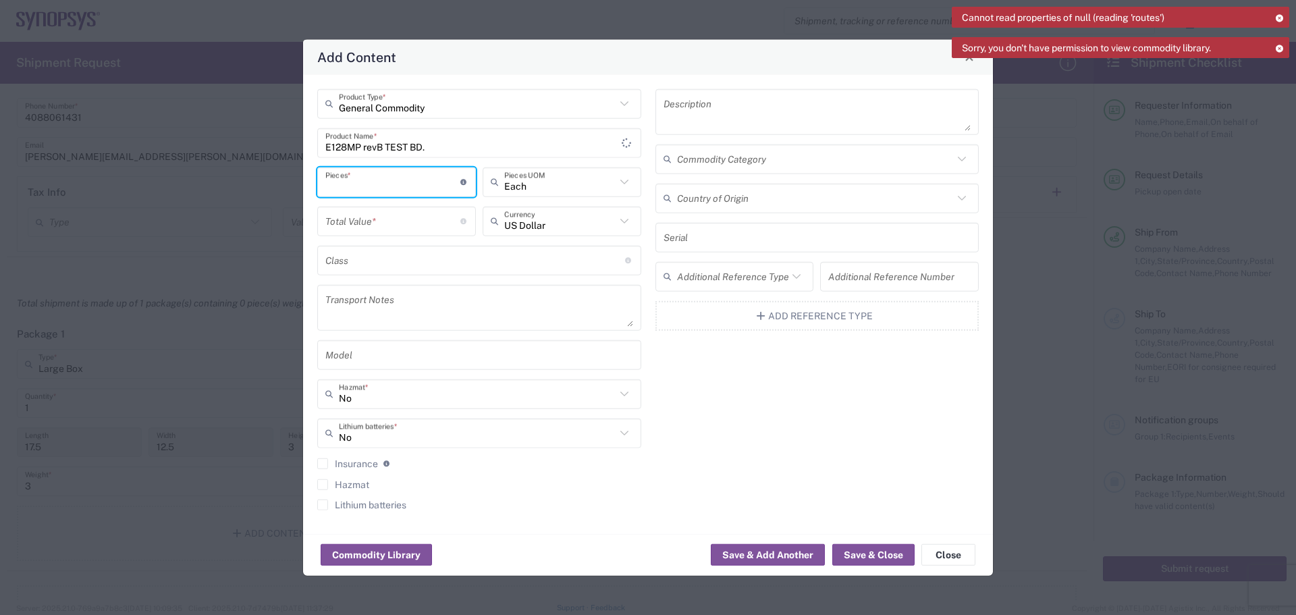
click at [350, 186] on input "number" at bounding box center [392, 182] width 135 height 24
type input "5"
drag, startPoint x: 360, startPoint y: 223, endPoint x: 379, endPoint y: 223, distance: 18.9
click at [367, 223] on input "number" at bounding box center [392, 221] width 135 height 24
type input "10000"
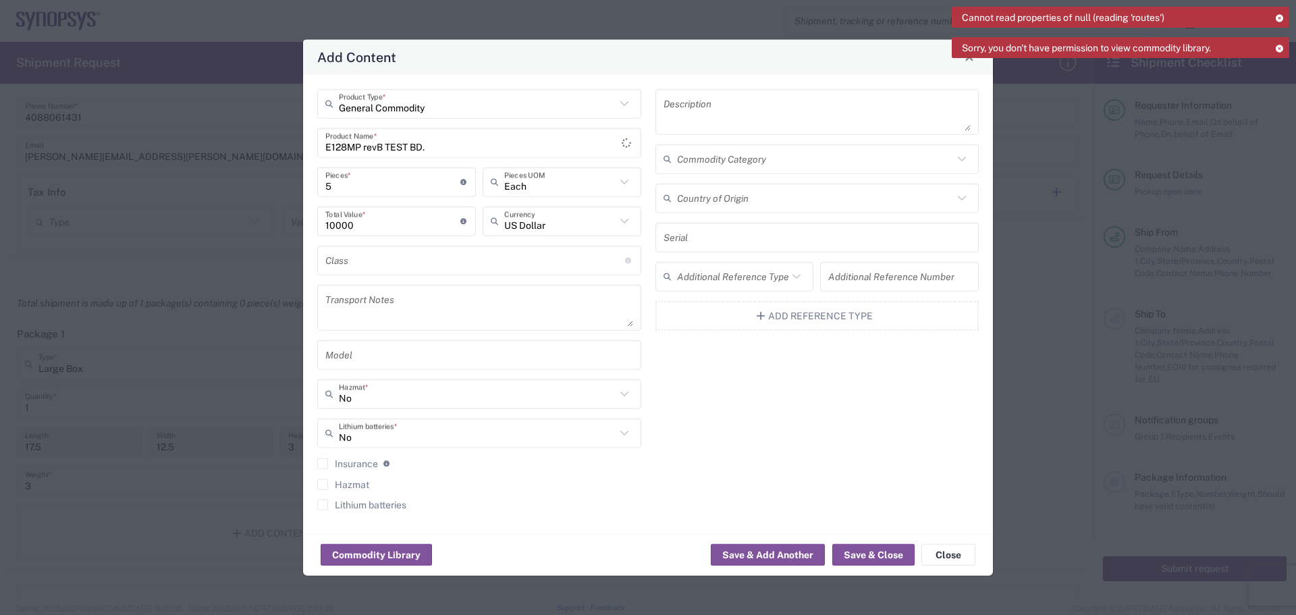
click at [953, 198] on icon at bounding box center [962, 198] width 18 height 18
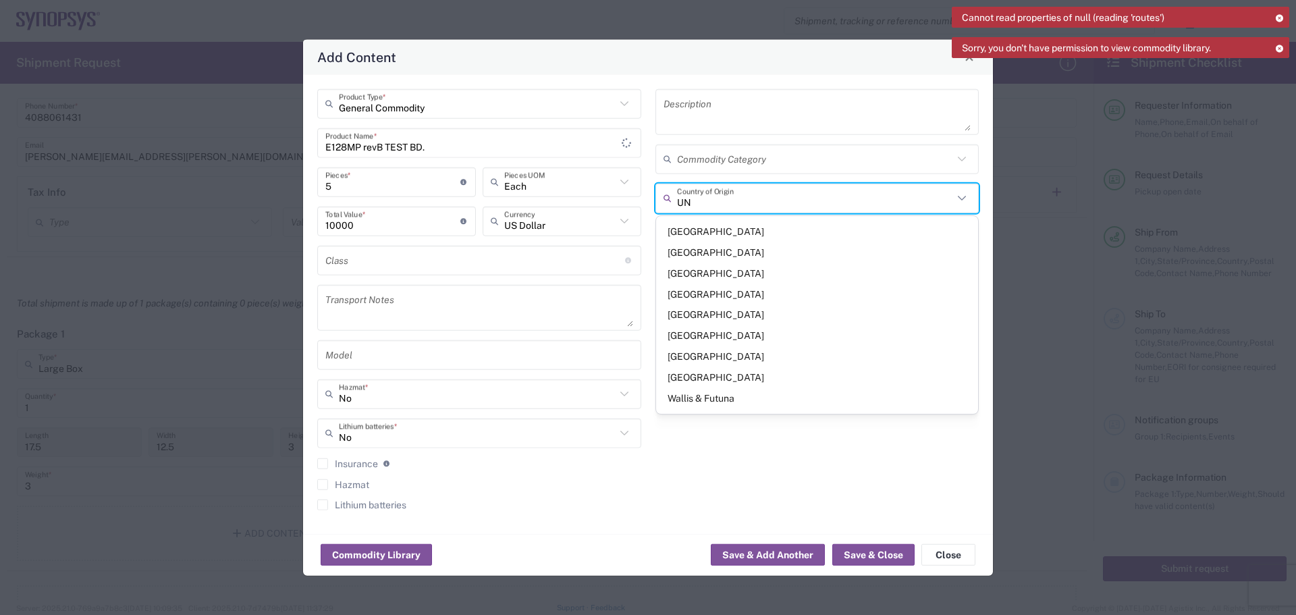
type input "[GEOGRAPHIC_DATA]"
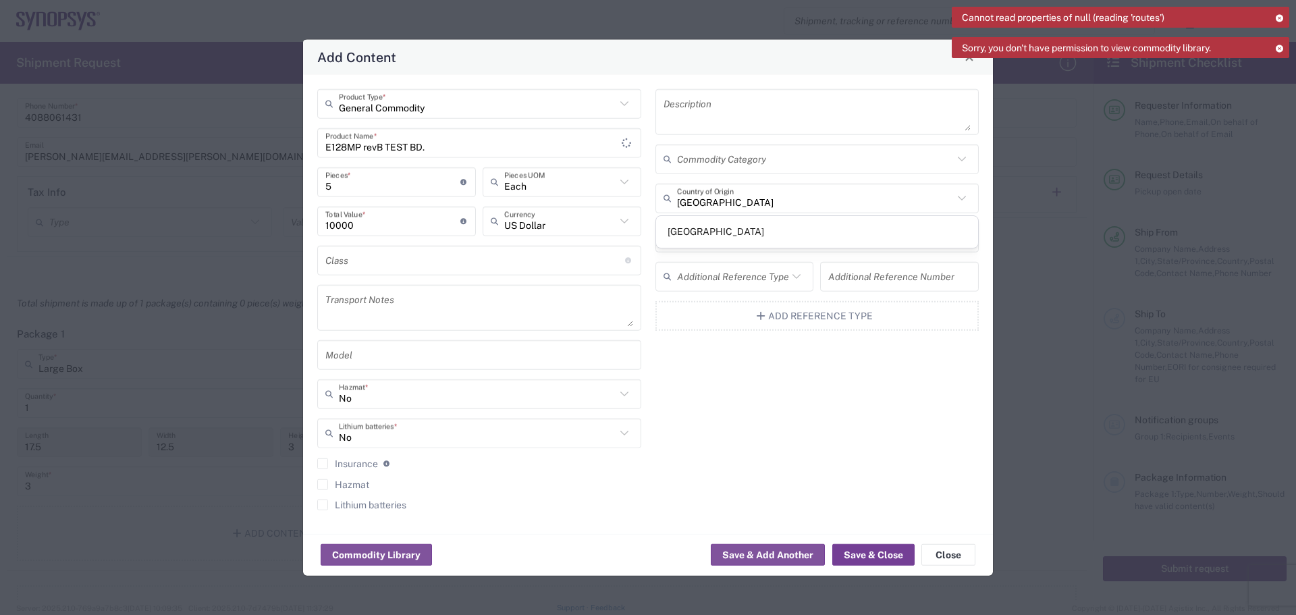
click at [882, 556] on button "Save & Close" at bounding box center [873, 555] width 82 height 22
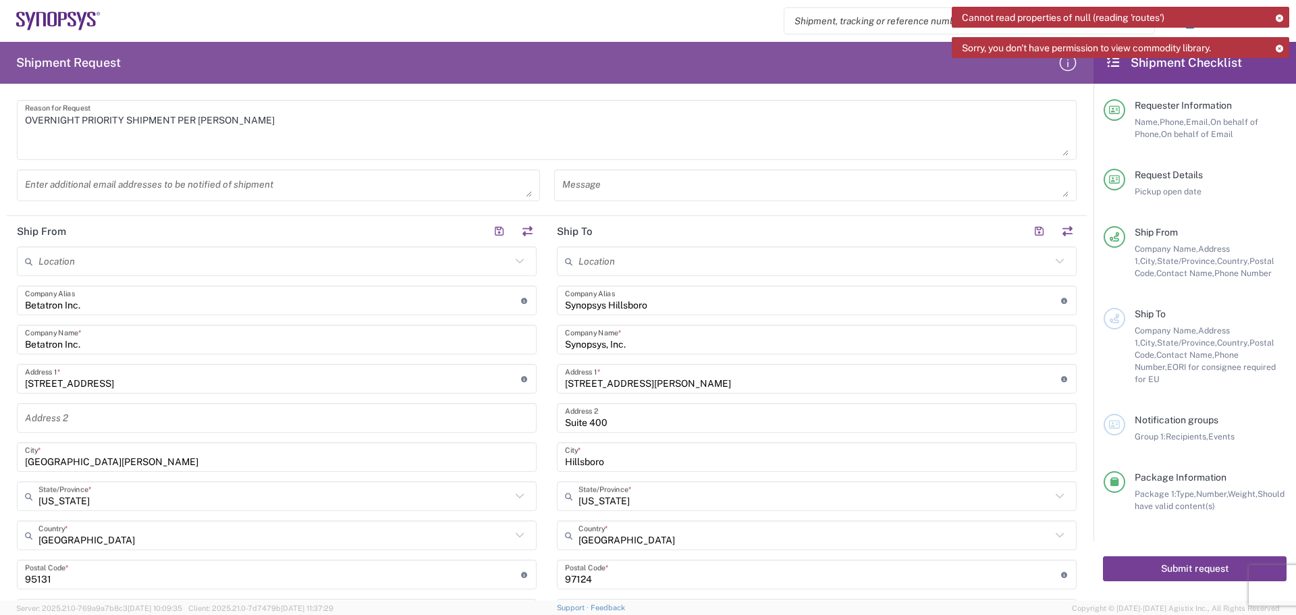
click at [1191, 556] on button "Submit request" at bounding box center [1195, 568] width 184 height 25
